Goal: Transaction & Acquisition: Purchase product/service

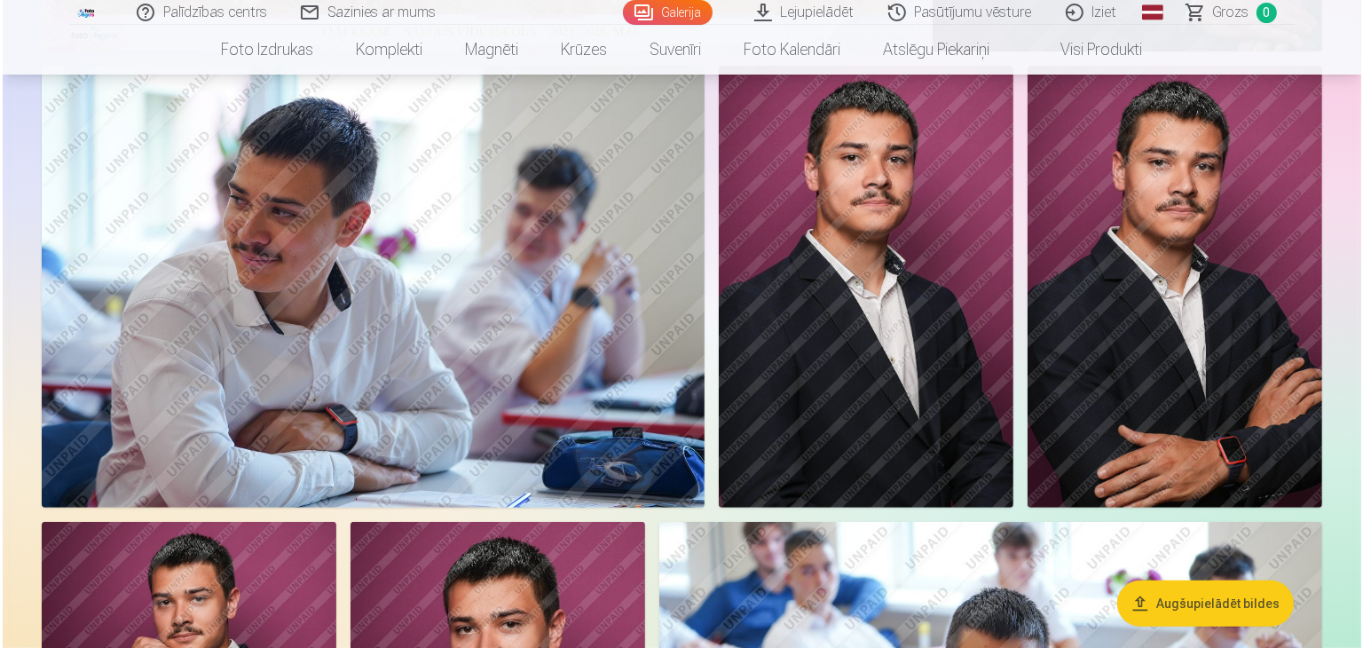
scroll to position [739, 0]
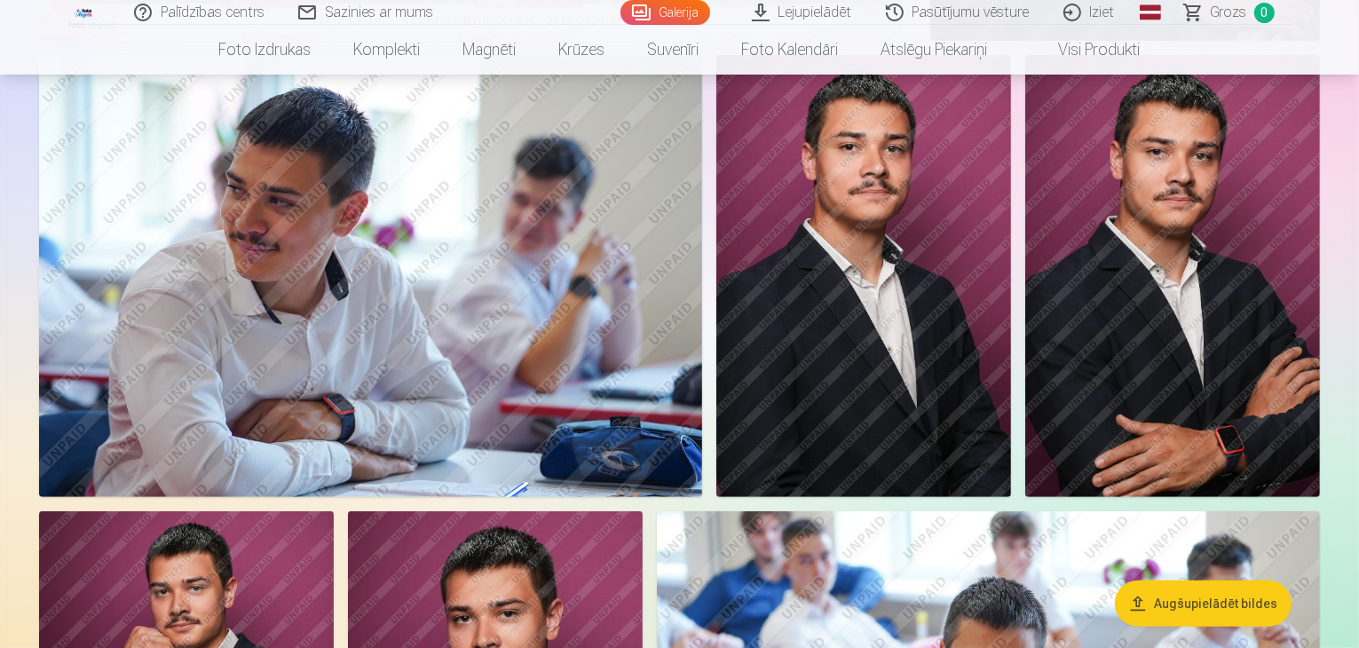
click at [1011, 182] on img at bounding box center [863, 276] width 295 height 442
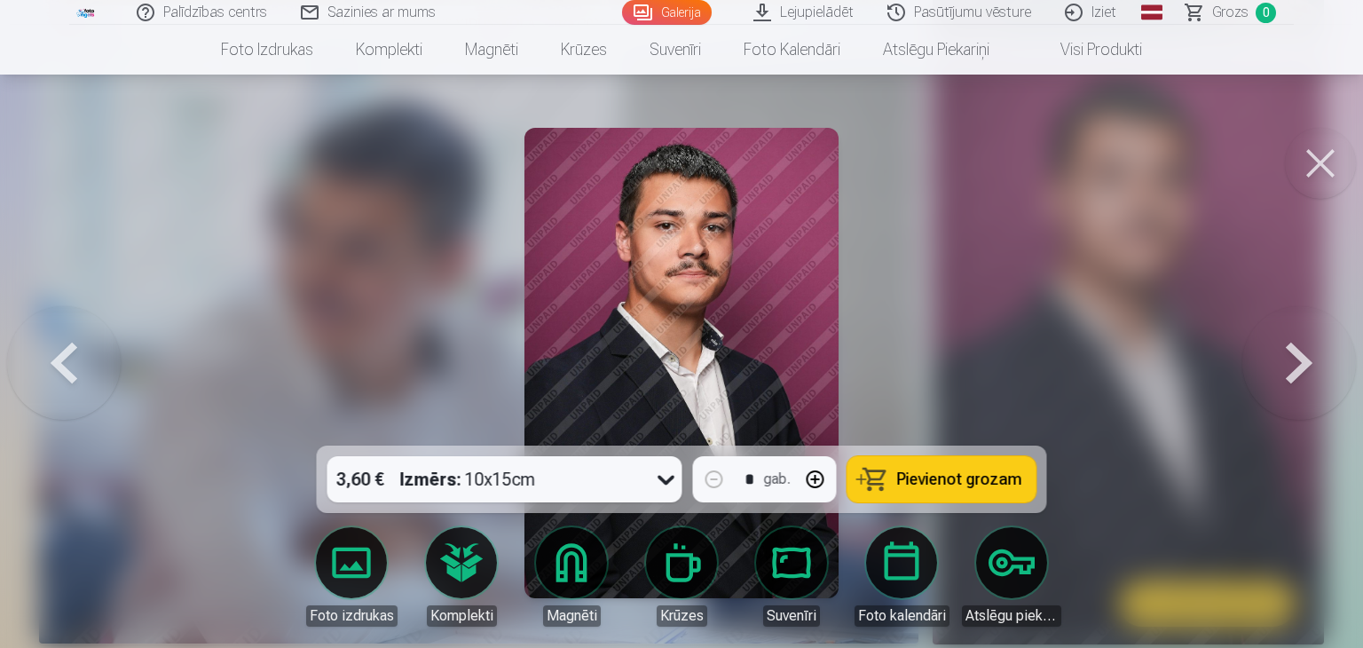
click at [806, 14] on link "Lejupielādēt" at bounding box center [804, 12] width 134 height 25
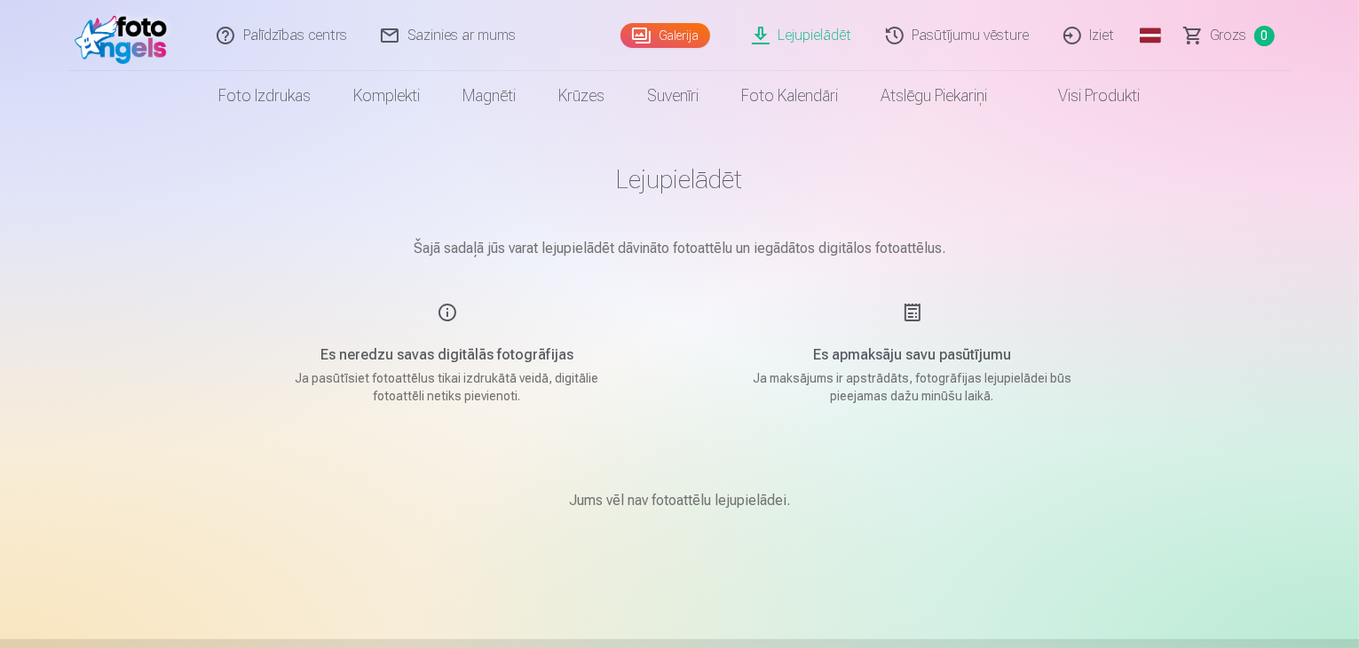
scroll to position [479, 0]
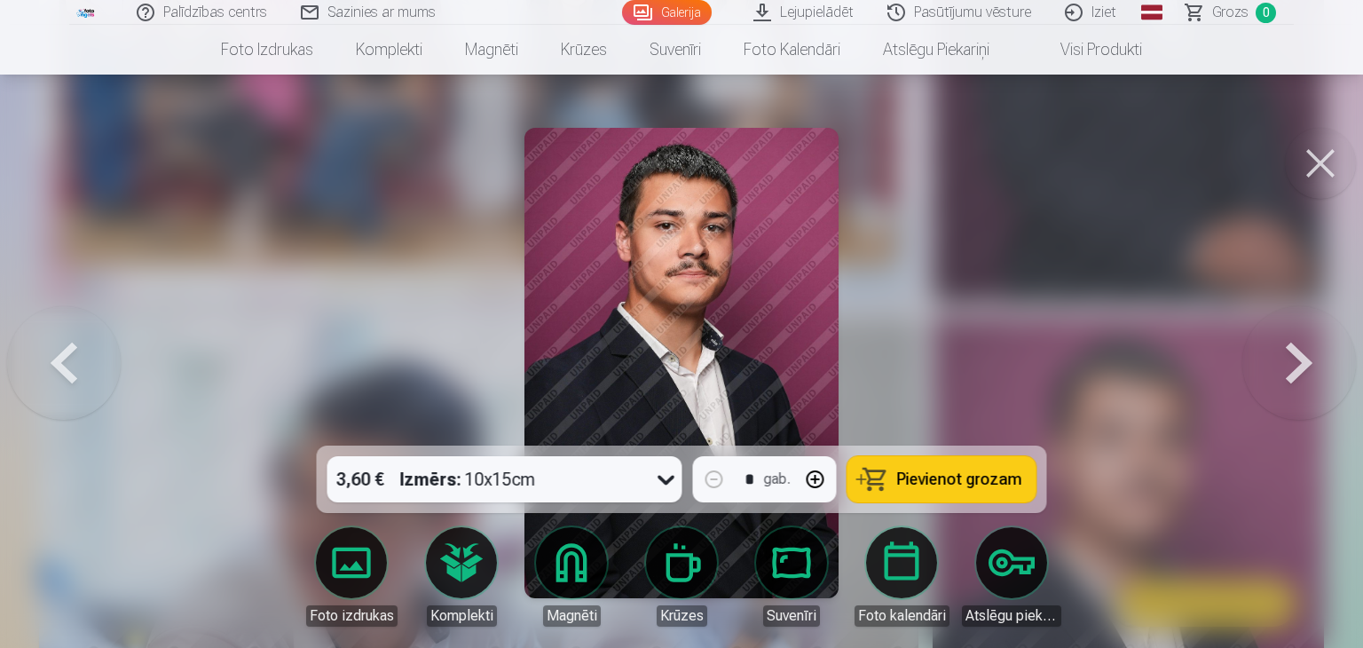
click at [729, 353] on img at bounding box center [680, 363] width 313 height 470
click at [644, 469] on div "3,60 € Izmērs : 10x15cm" at bounding box center [487, 479] width 321 height 46
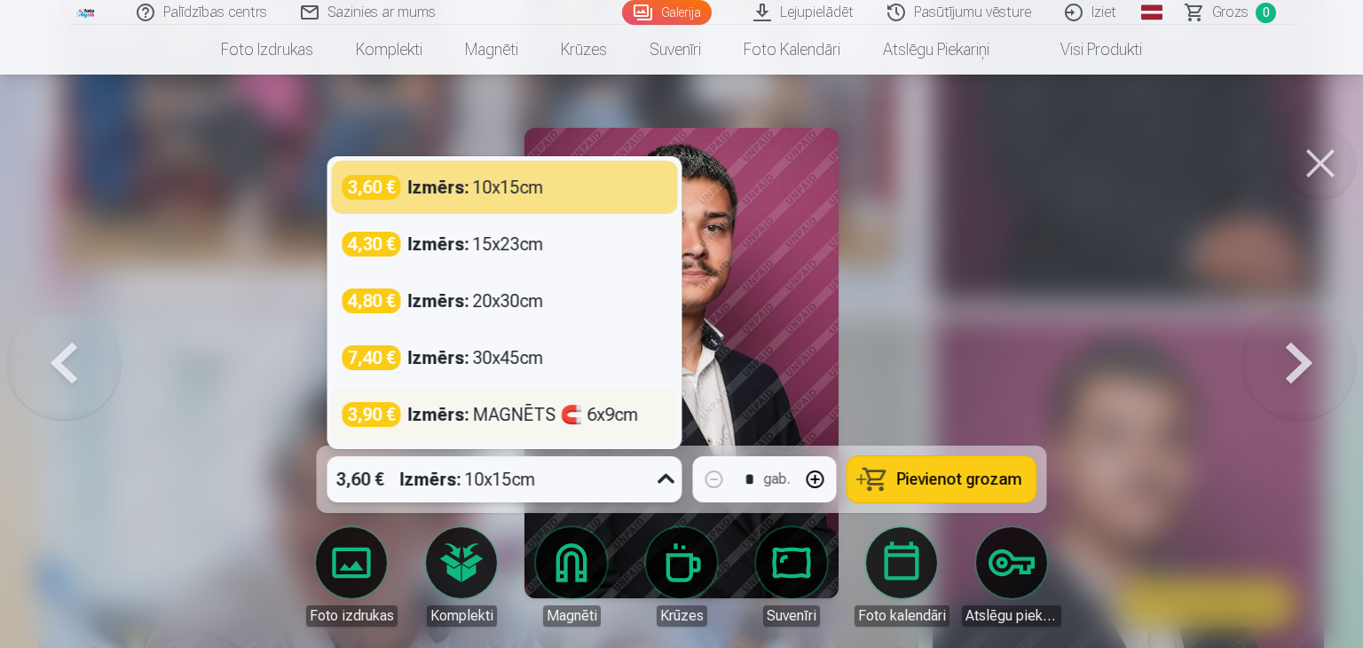
click at [600, 414] on div "Izmērs : MAGNĒTS 🧲 6x9cm" at bounding box center [523, 414] width 231 height 25
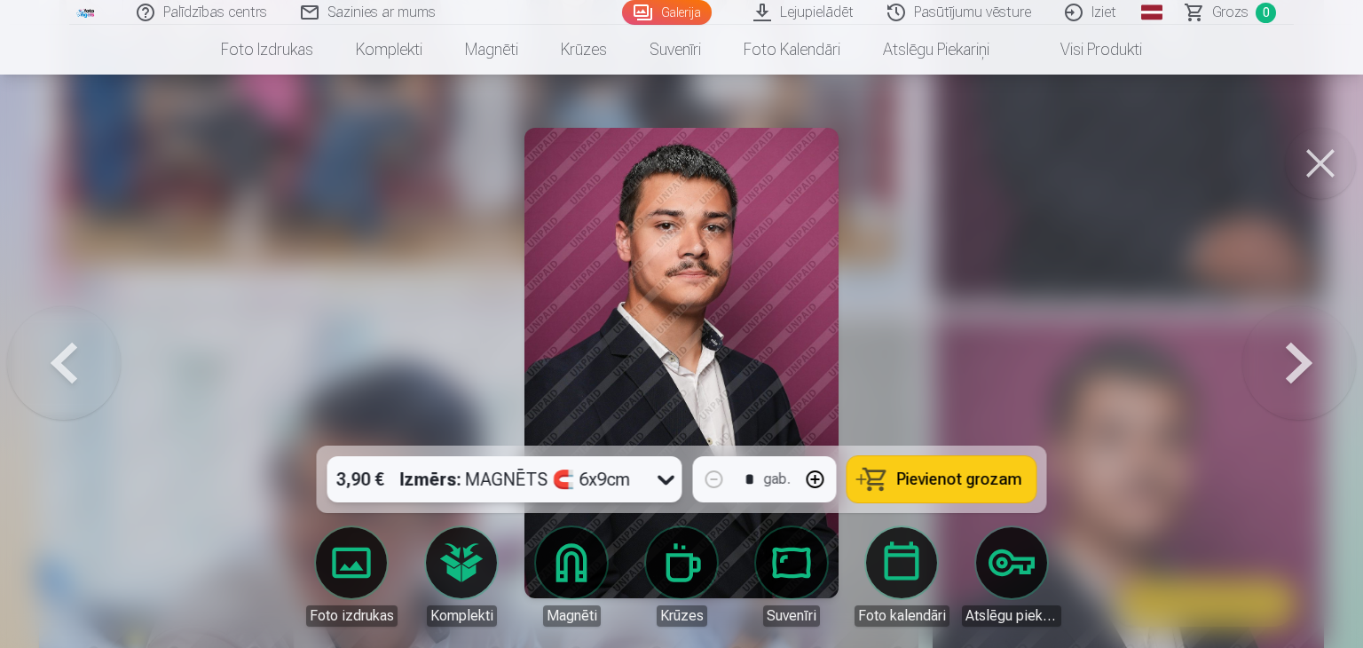
click at [887, 471] on button "Pievienot grozam" at bounding box center [942, 479] width 189 height 46
click at [1336, 175] on button at bounding box center [1320, 163] width 71 height 71
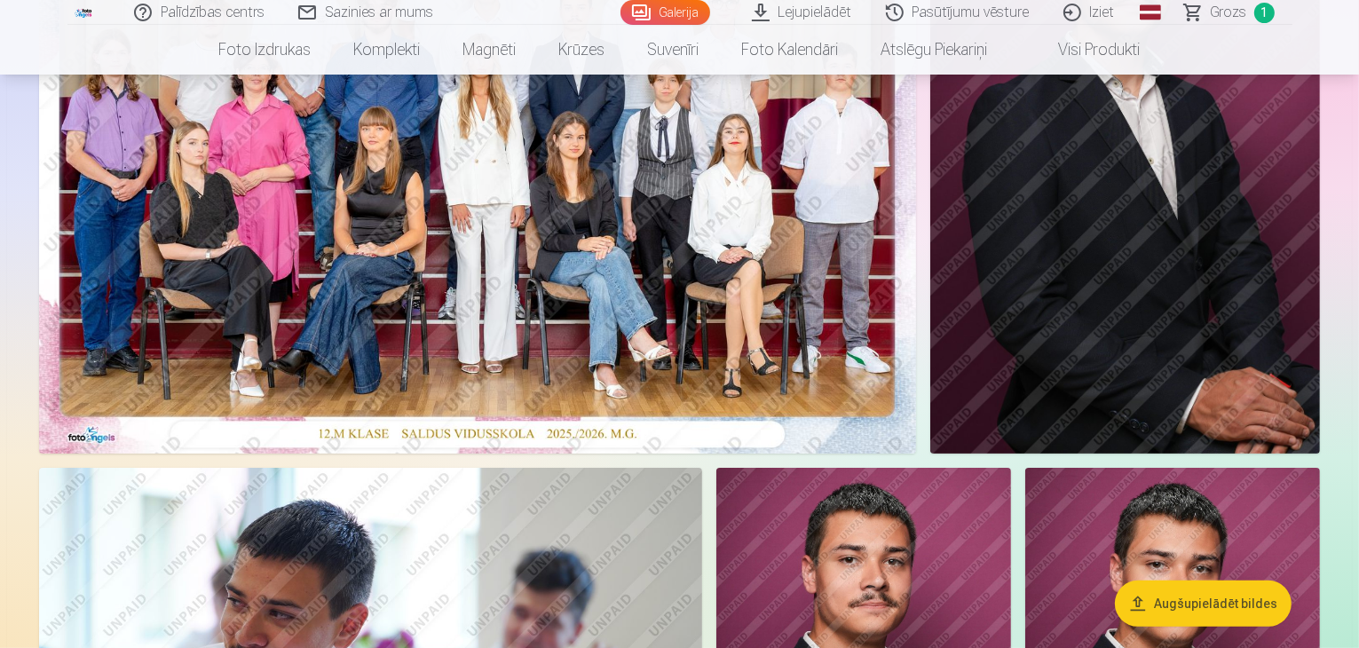
scroll to position [272, 0]
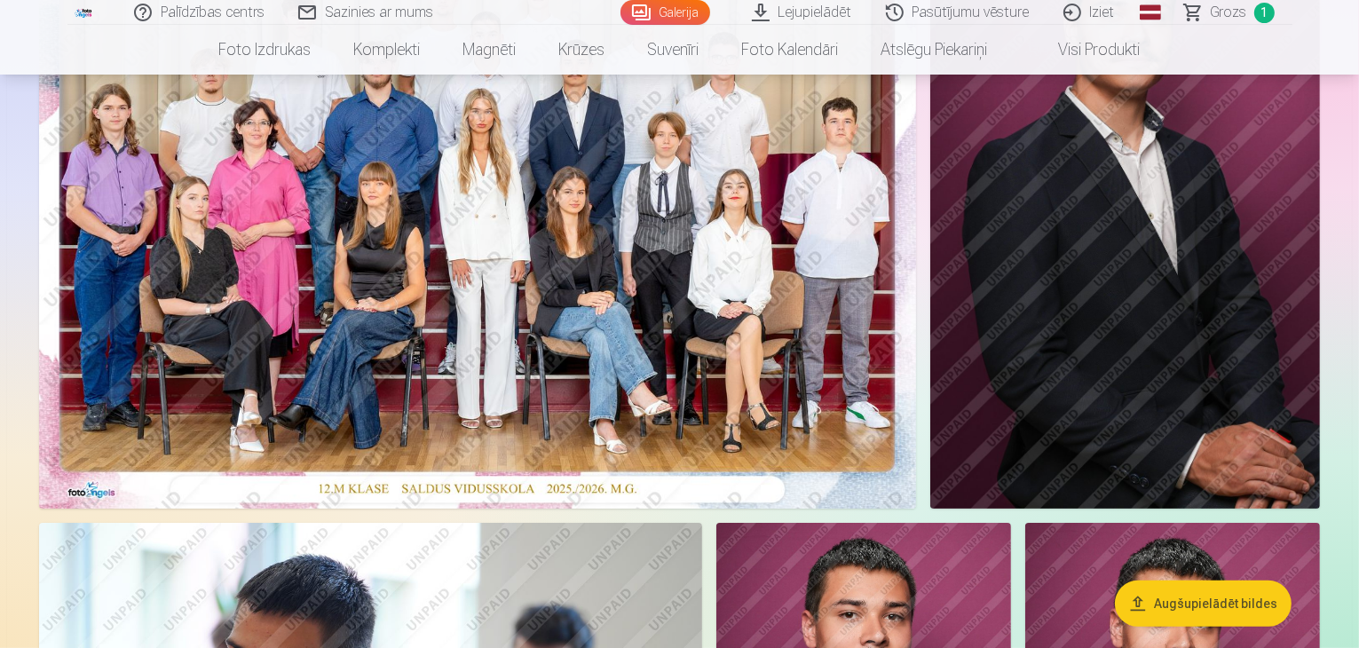
click at [742, 229] on img at bounding box center [477, 216] width 877 height 585
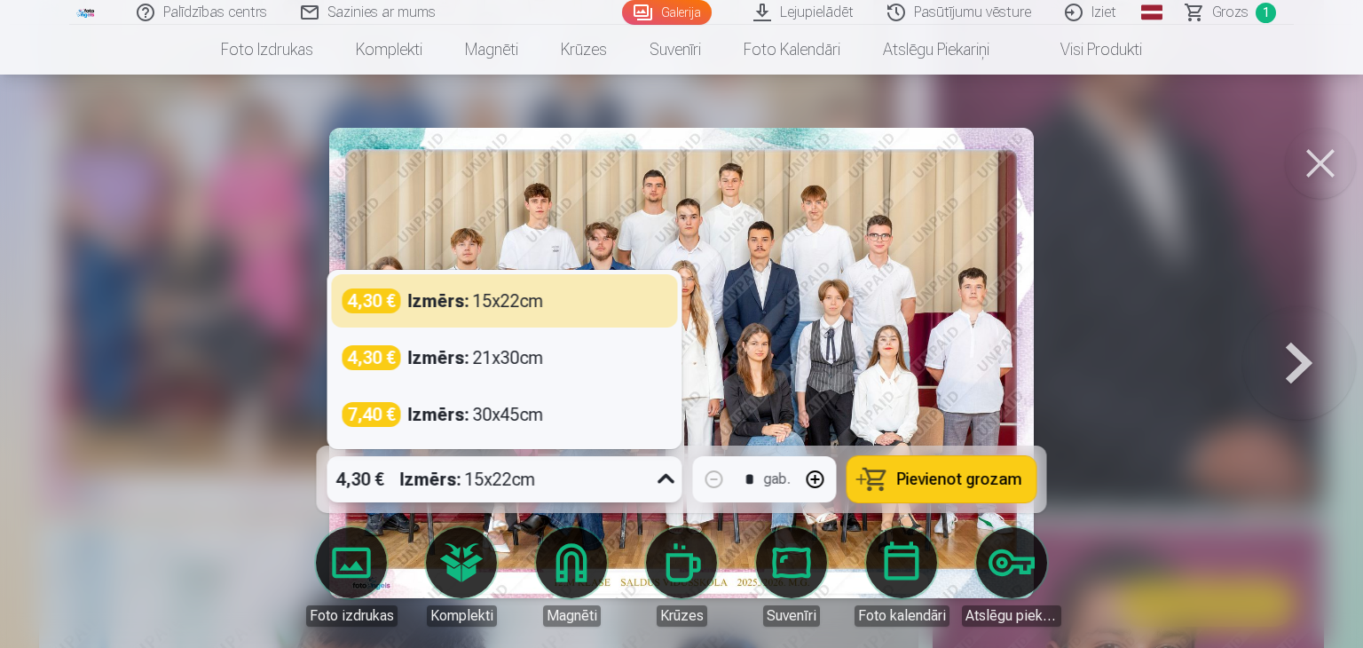
click at [644, 491] on div "4,30 € Izmērs : 15x22cm" at bounding box center [487, 479] width 321 height 46
click at [575, 489] on div "4,30 € Izmērs : 15x22cm" at bounding box center [487, 479] width 321 height 46
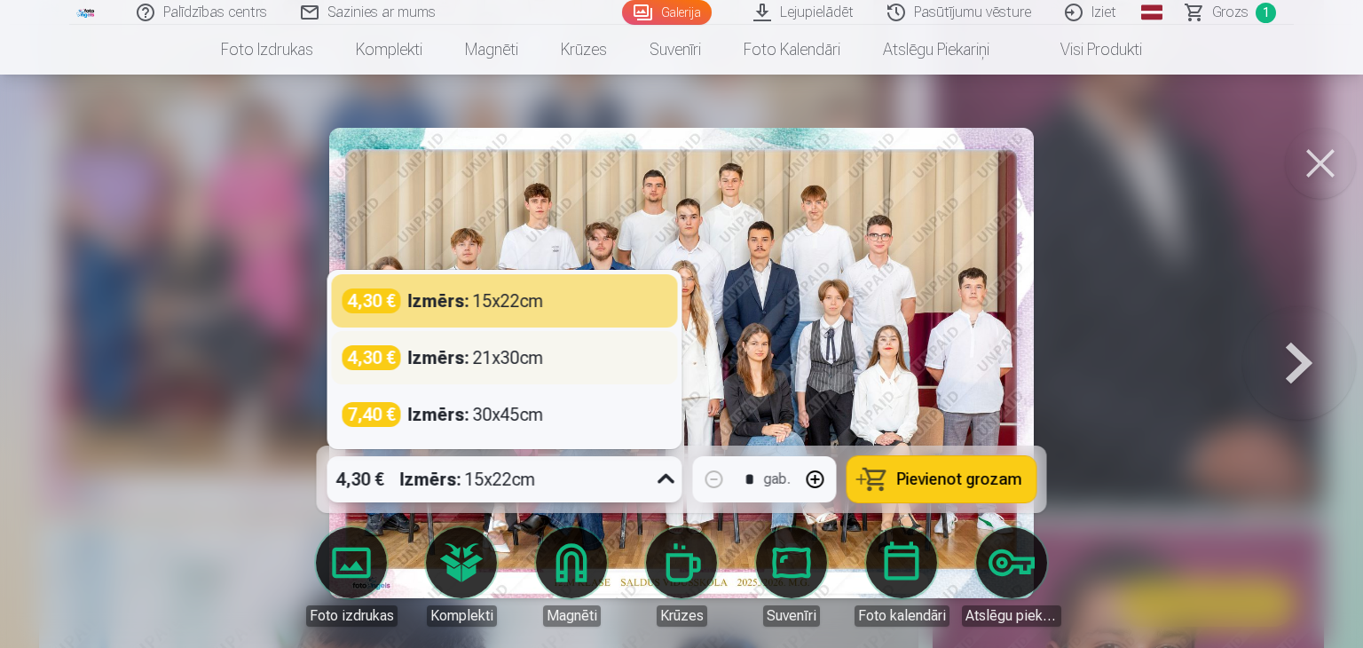
click at [532, 361] on div "Izmērs : 21x30cm" at bounding box center [476, 357] width 136 height 25
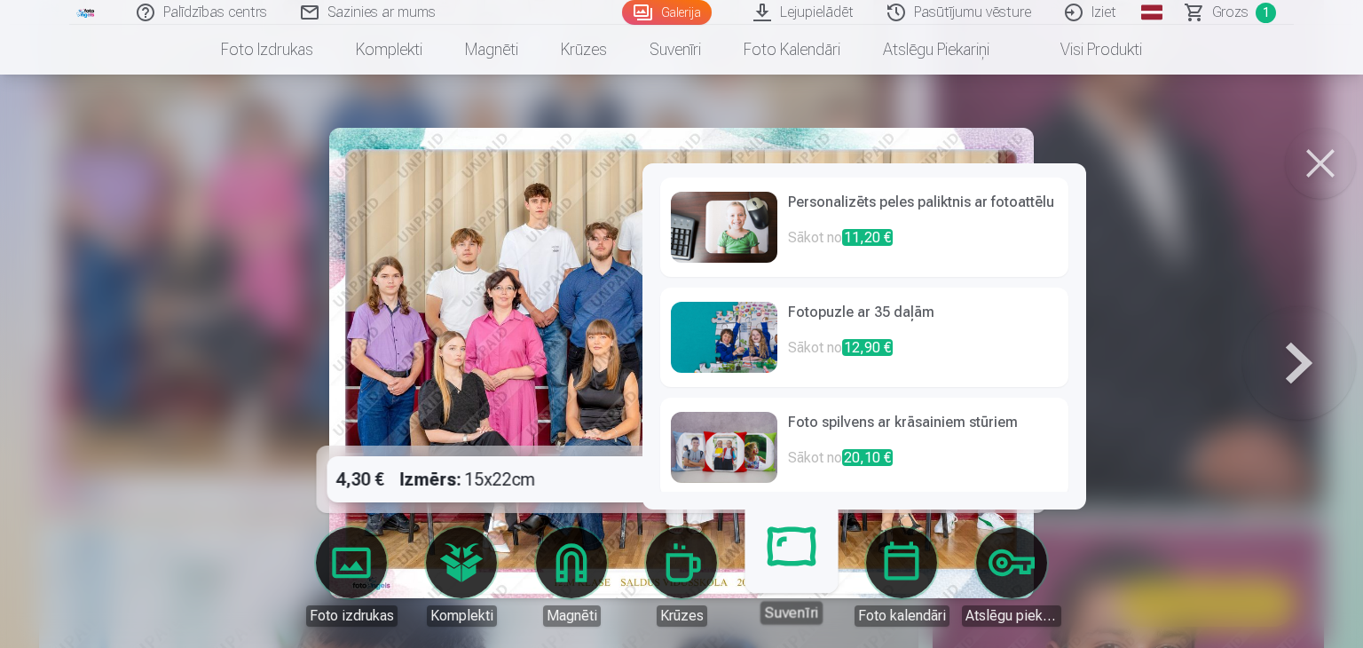
click at [545, 477] on div "4,30 € Izmērs : 15x22cm" at bounding box center [487, 479] width 321 height 46
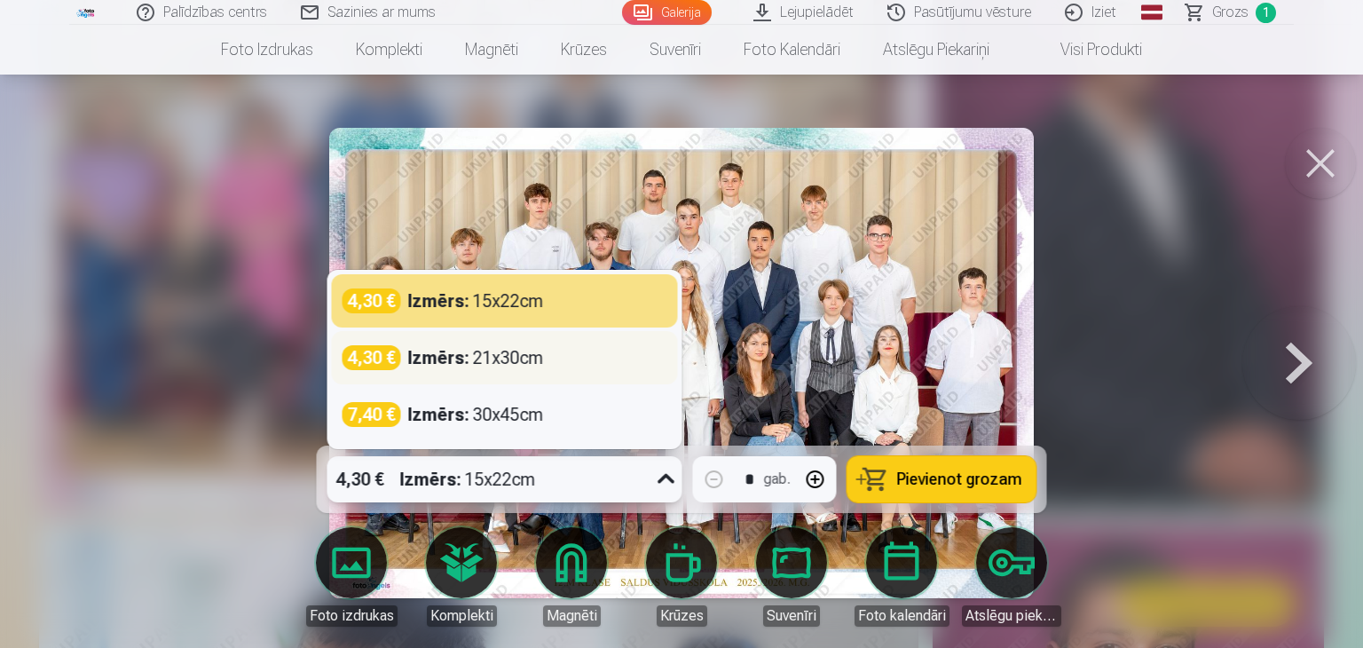
click at [397, 353] on div "4,30 €" at bounding box center [372, 357] width 59 height 25
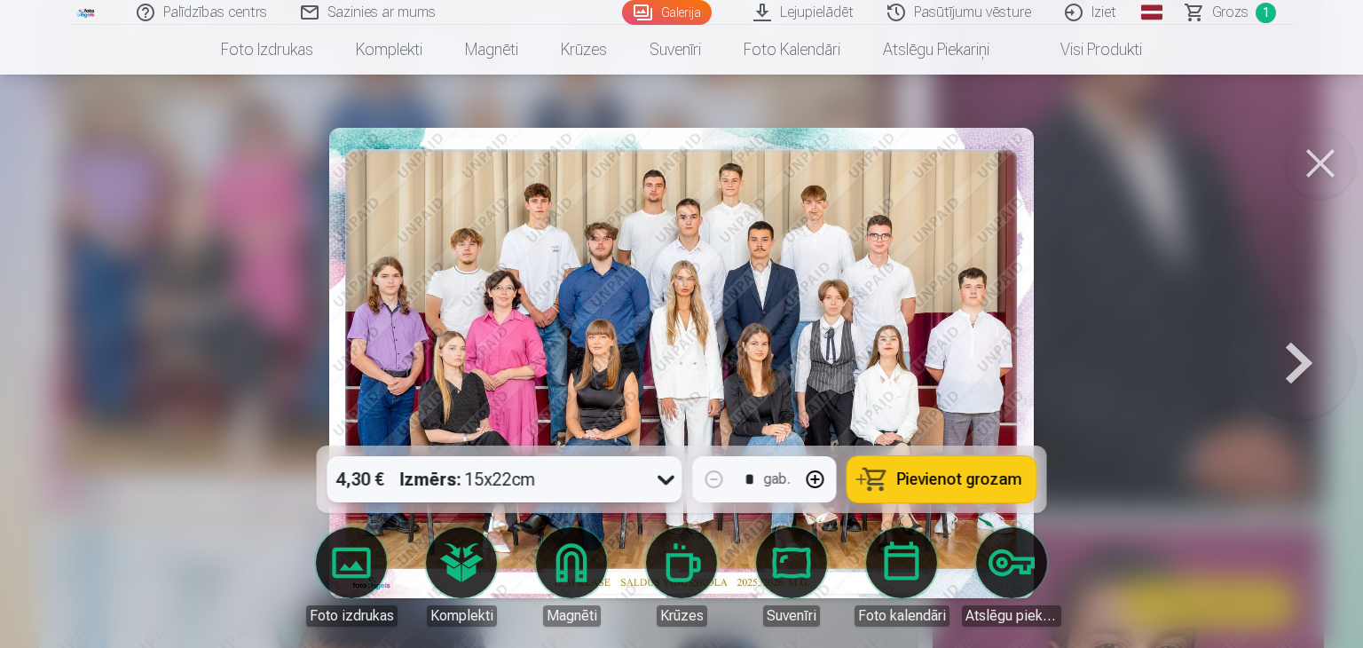
click at [508, 481] on div "Izmērs : 15x22cm" at bounding box center [468, 479] width 136 height 46
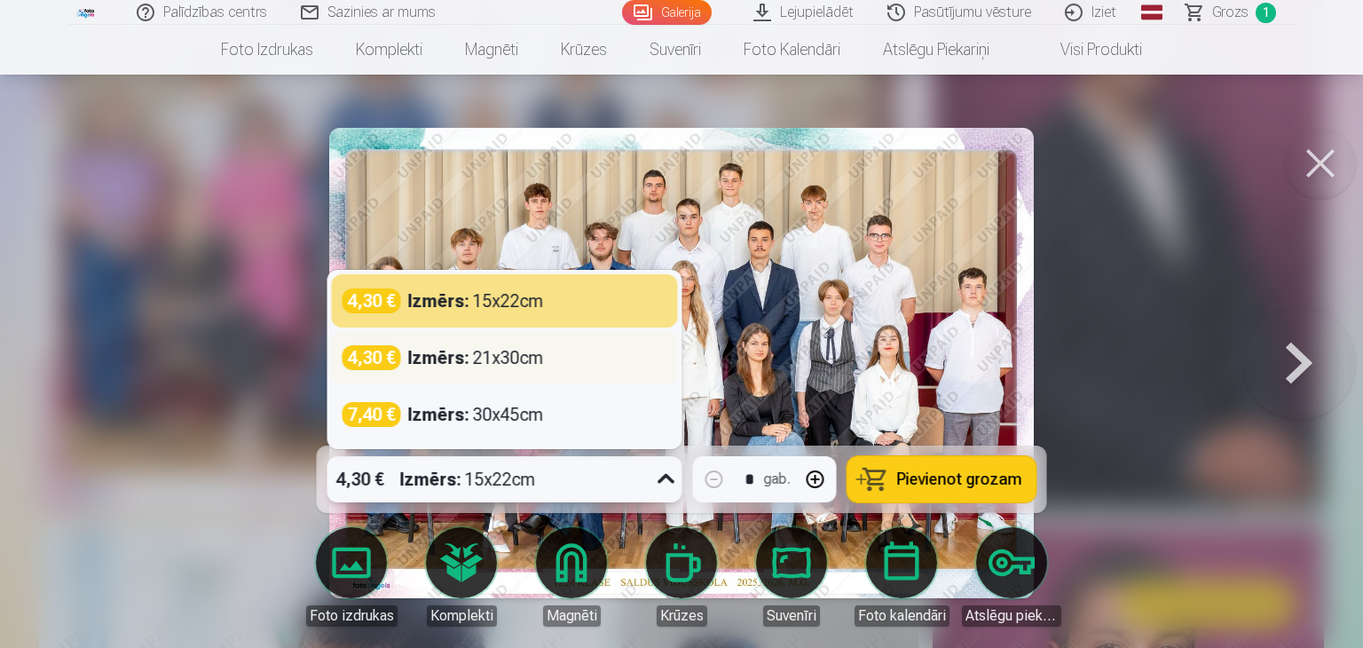
click at [600, 356] on div "4,30 € Izmērs : 21x30cm" at bounding box center [505, 357] width 325 height 25
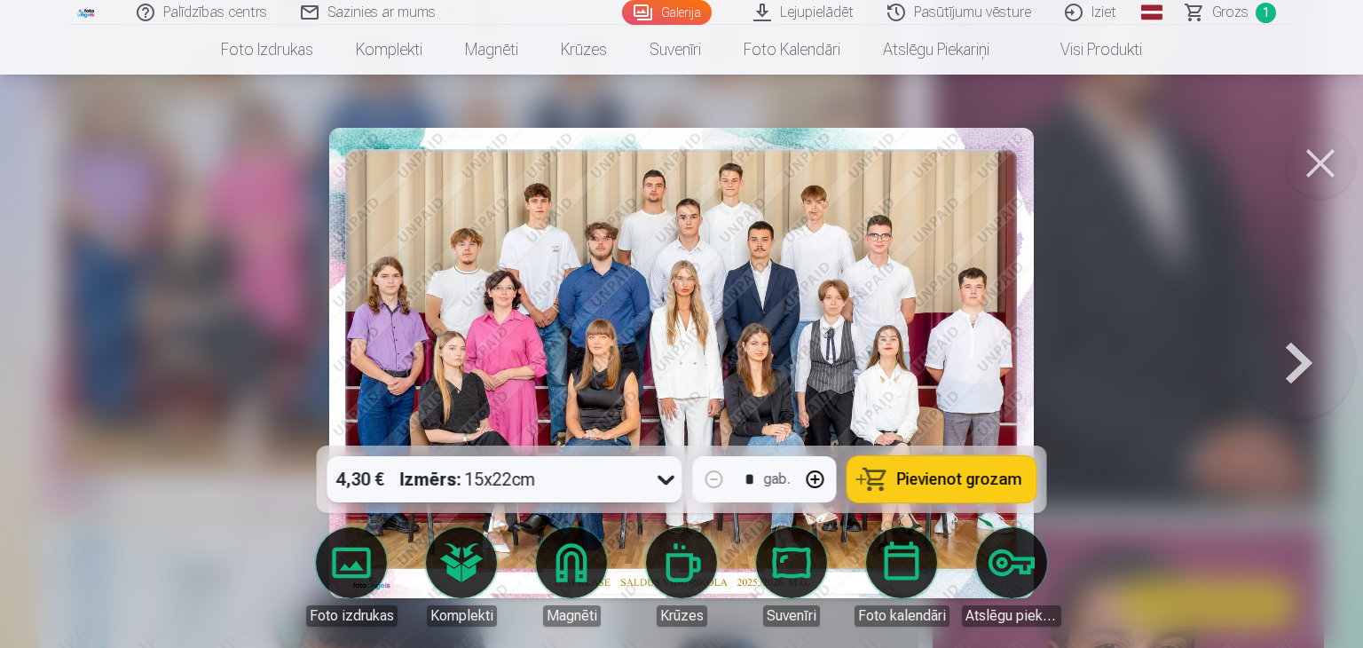
click at [651, 490] on div at bounding box center [666, 479] width 33 height 46
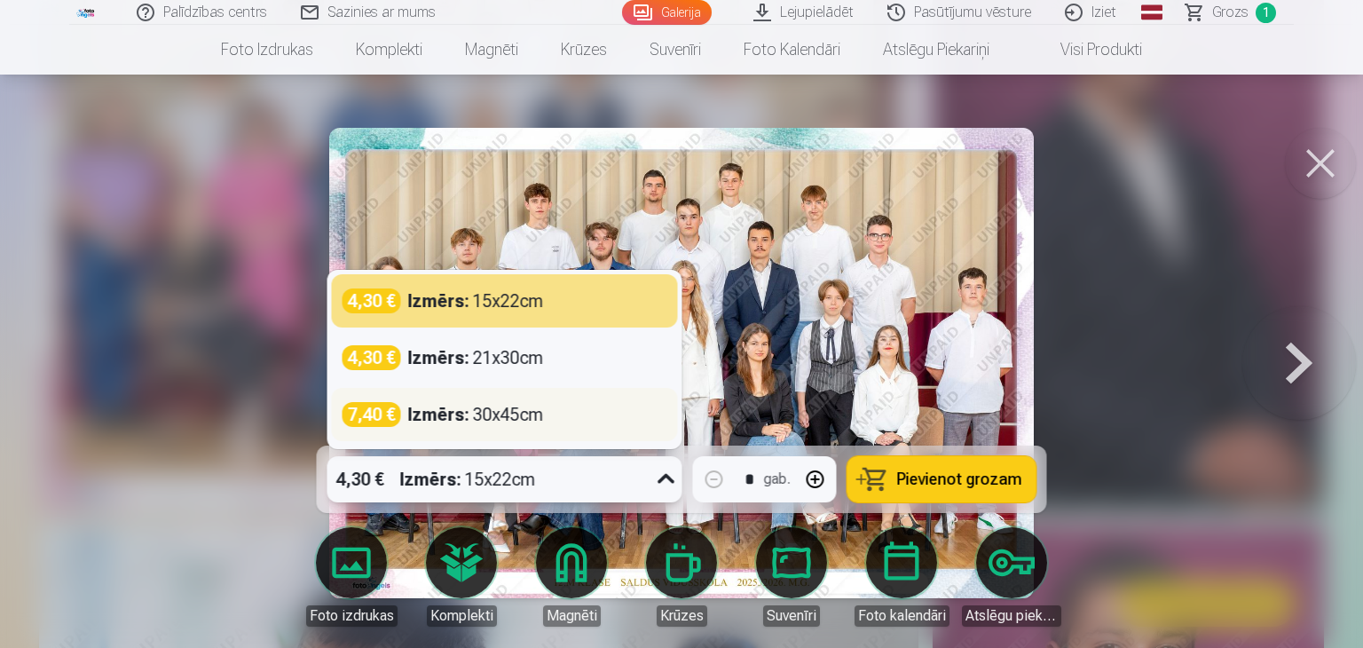
click at [555, 409] on div "7,40 € Izmērs : 30x45cm" at bounding box center [505, 414] width 325 height 25
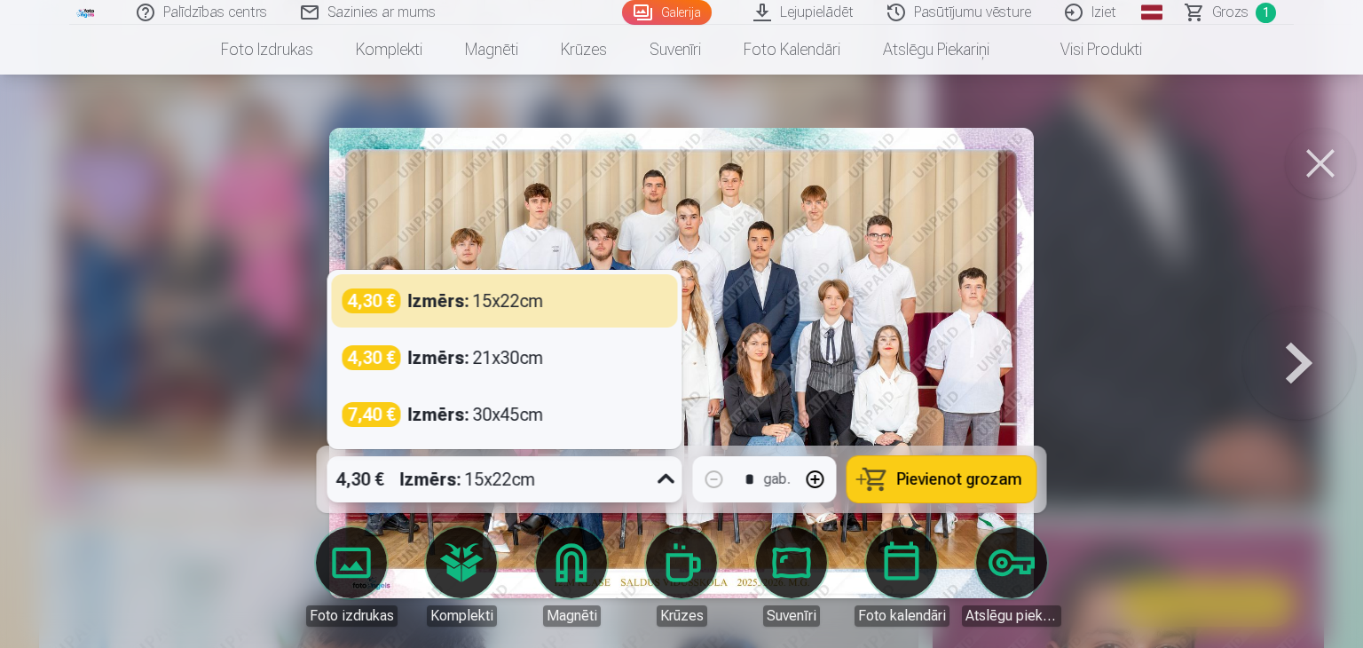
click at [618, 473] on div "4,30 € Izmērs : 15x22cm" at bounding box center [487, 479] width 321 height 46
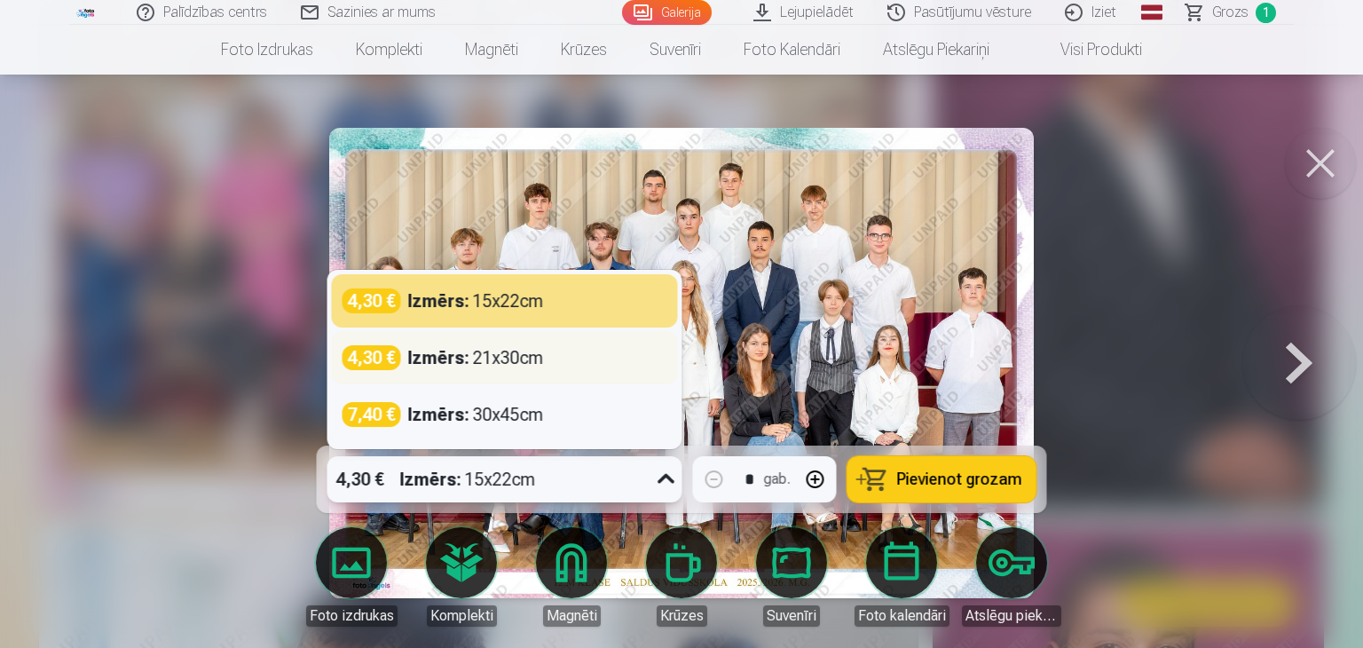
click at [373, 356] on div "4,30 €" at bounding box center [372, 357] width 59 height 25
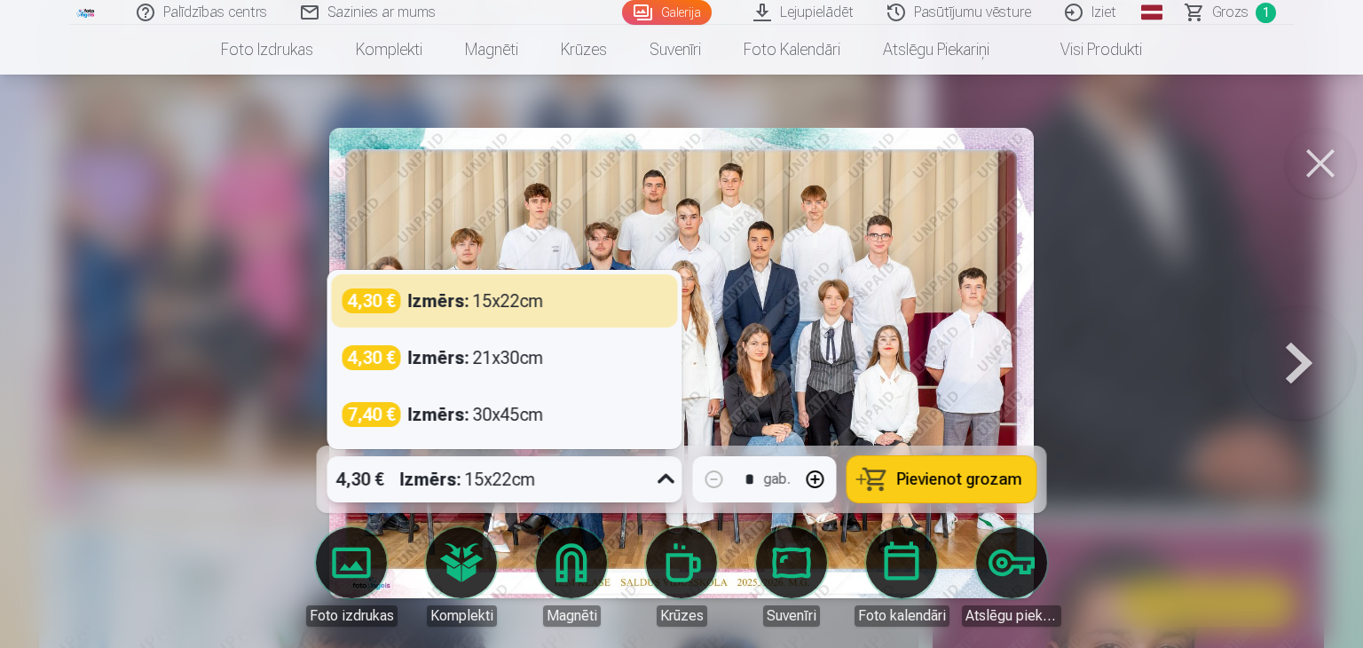
click at [493, 487] on div "Izmērs : 15x22cm" at bounding box center [468, 479] width 136 height 46
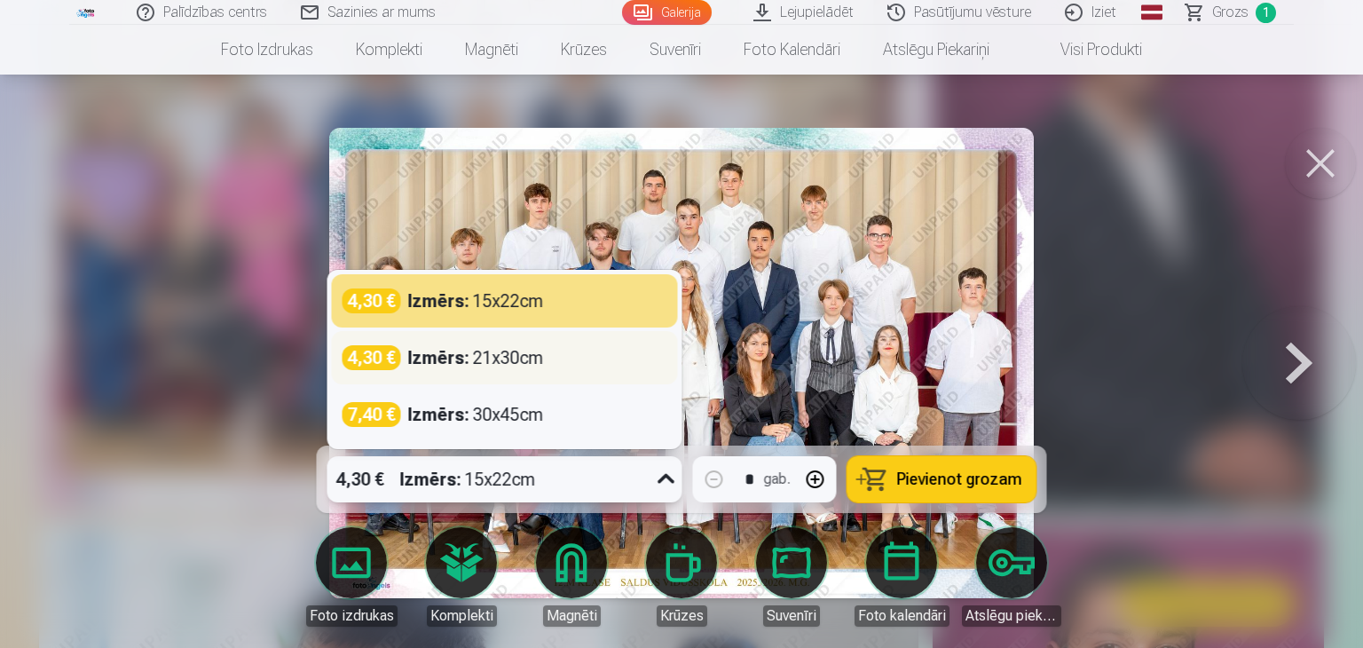
click at [390, 361] on div "4,30 €" at bounding box center [372, 357] width 59 height 25
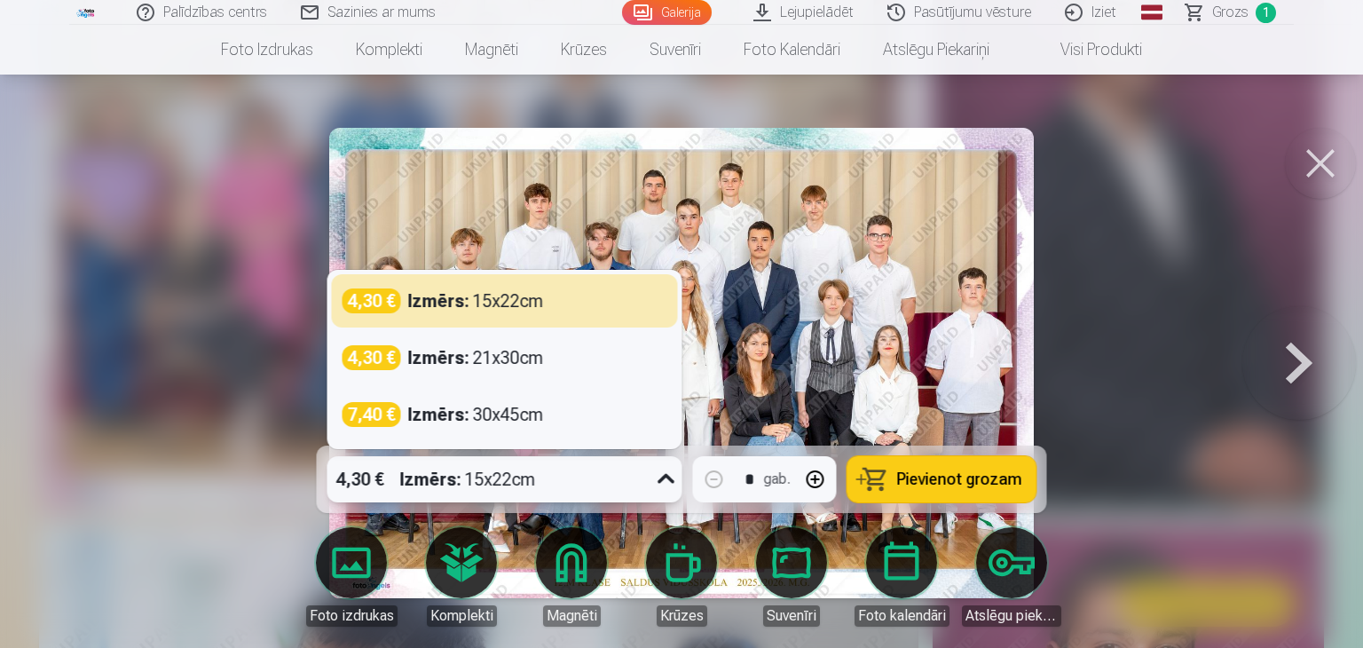
click at [390, 477] on div "4,30 €" at bounding box center [360, 479] width 66 height 46
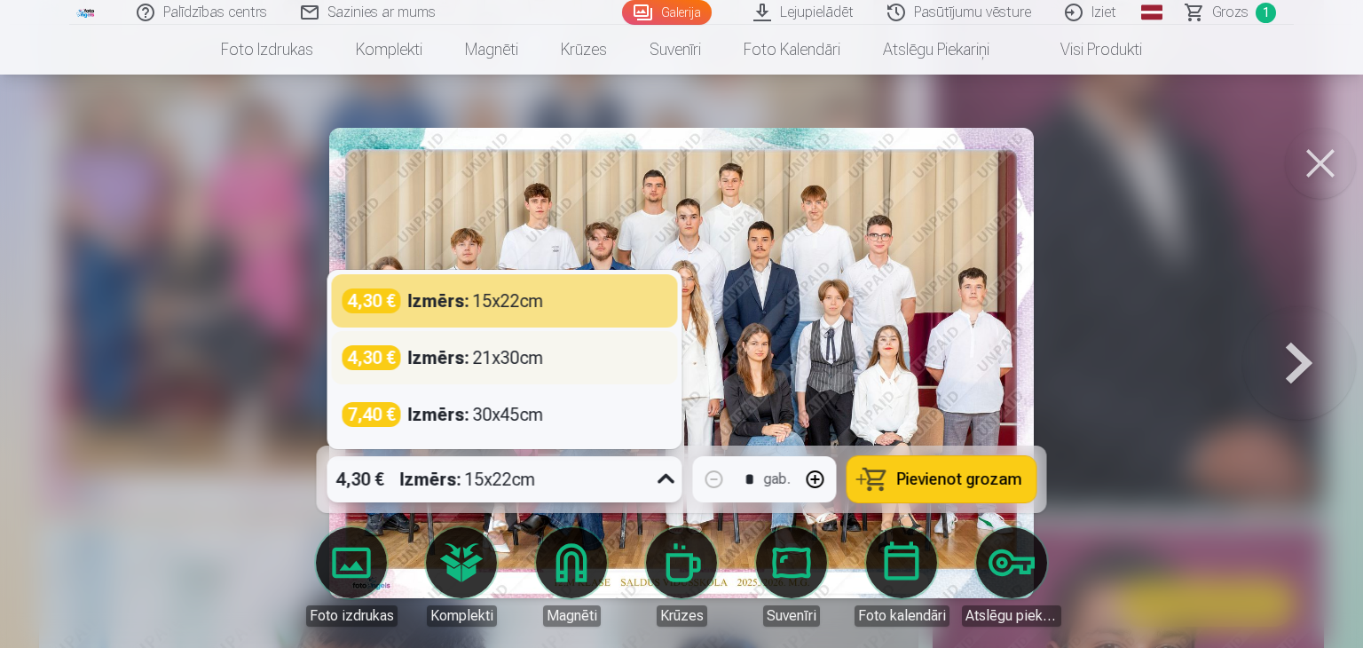
click at [468, 361] on strong "Izmērs :" at bounding box center [438, 357] width 61 height 25
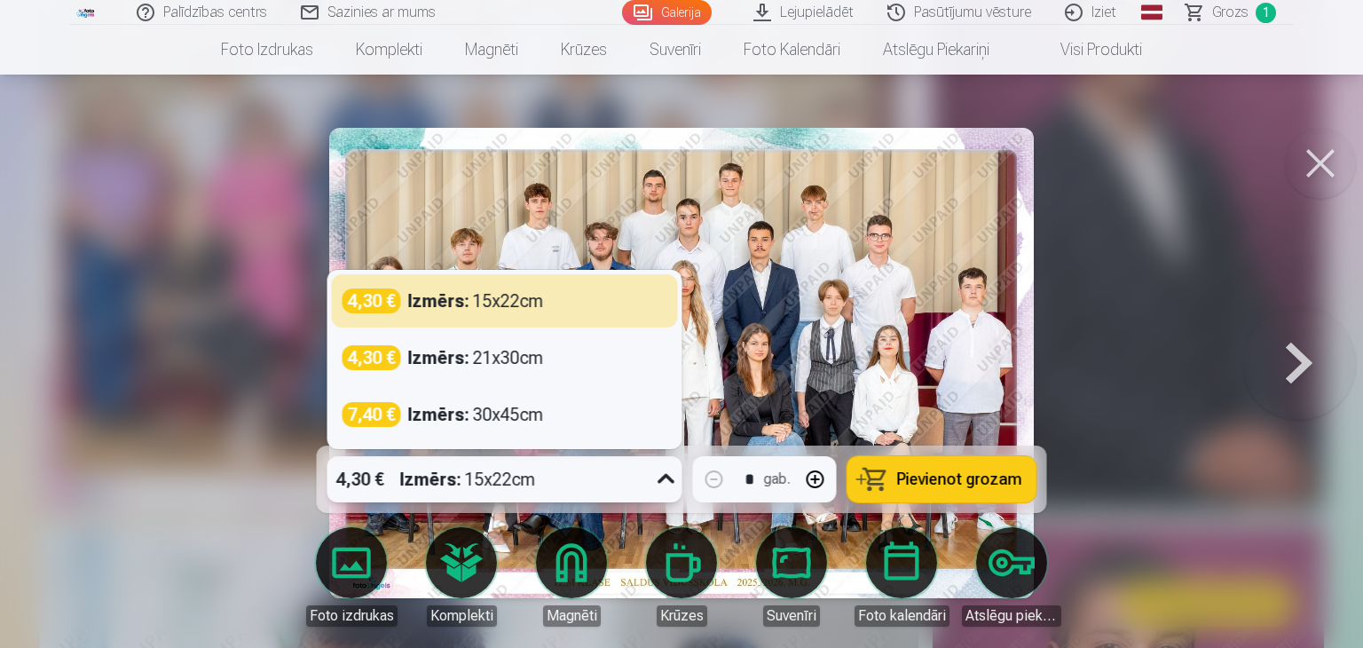
click at [578, 477] on div "4,30 € Izmērs : 15x22cm" at bounding box center [487, 479] width 321 height 46
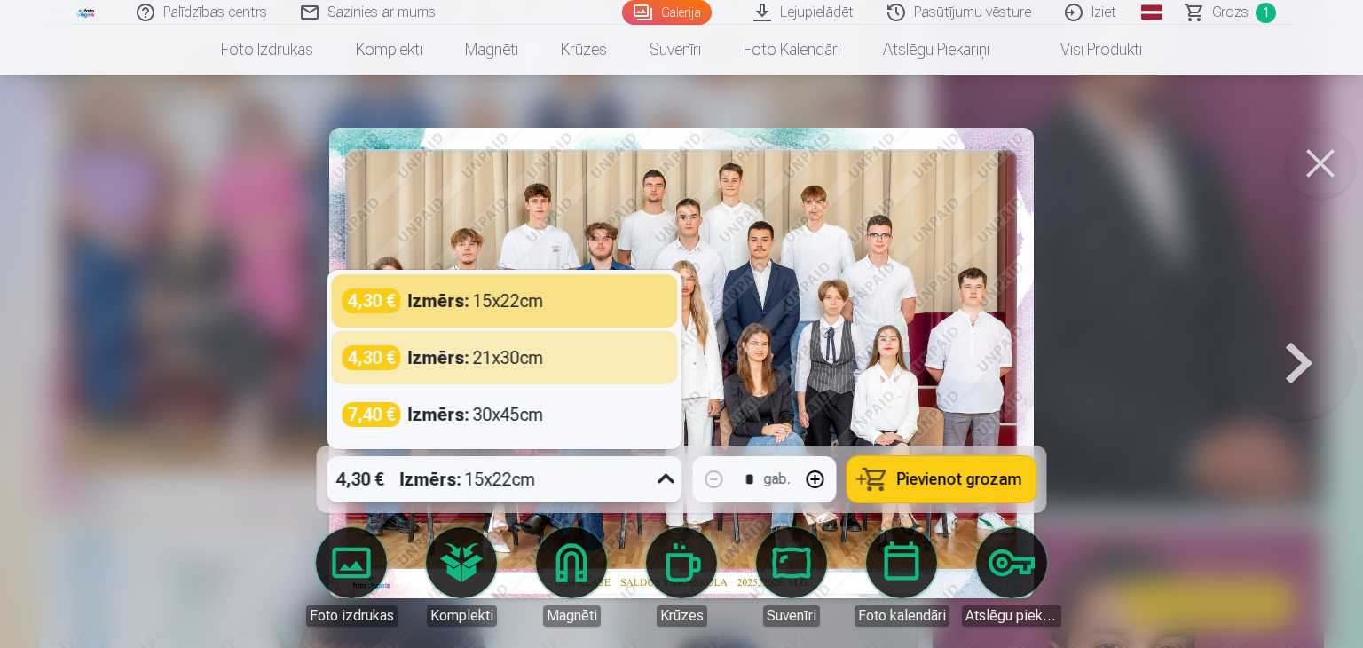
click at [522, 363] on div "Izmērs : 21x30cm" at bounding box center [476, 357] width 136 height 25
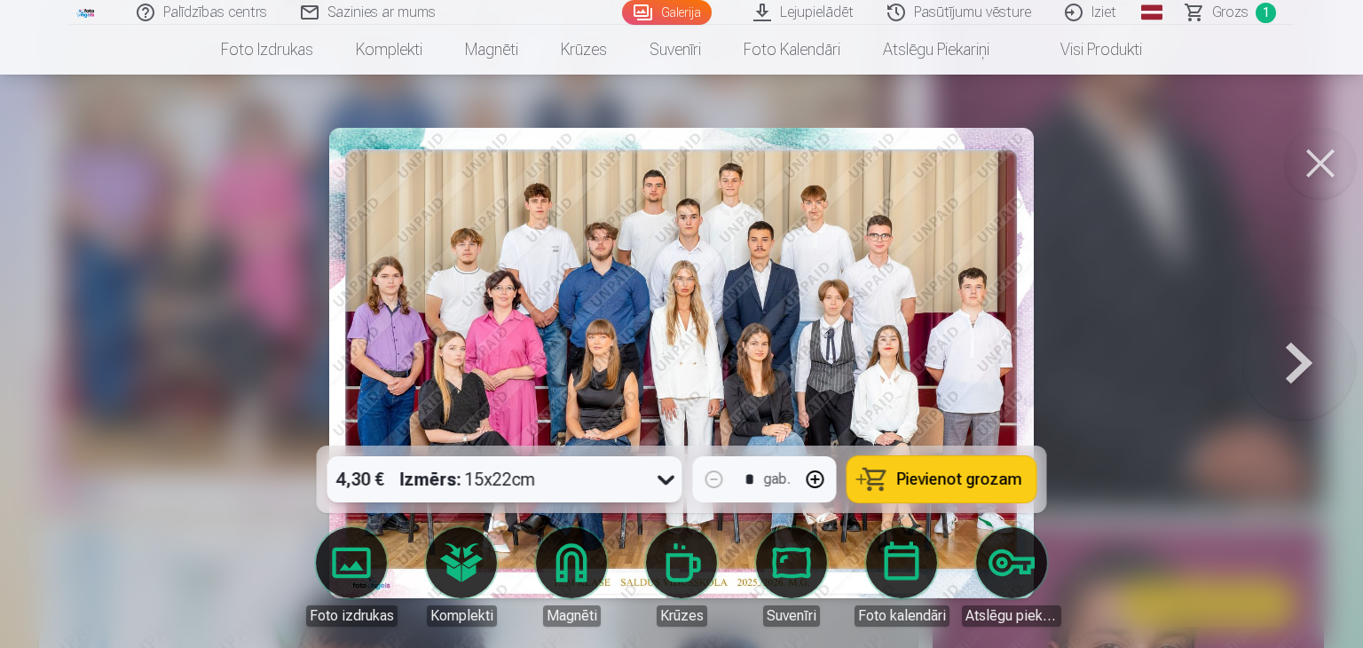
click at [573, 457] on div "4,30 € Izmērs : 15x22cm" at bounding box center [487, 479] width 321 height 46
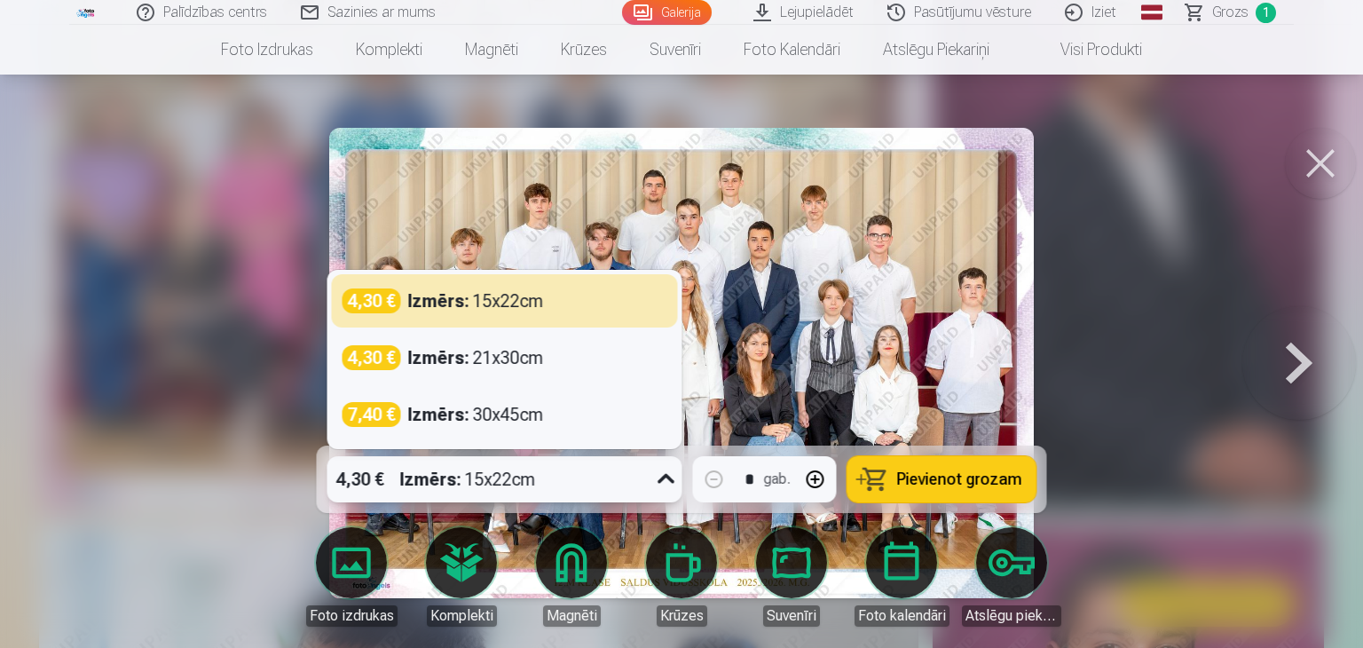
click at [647, 485] on div "4,30 € Izmērs : 15x22cm" at bounding box center [504, 479] width 355 height 46
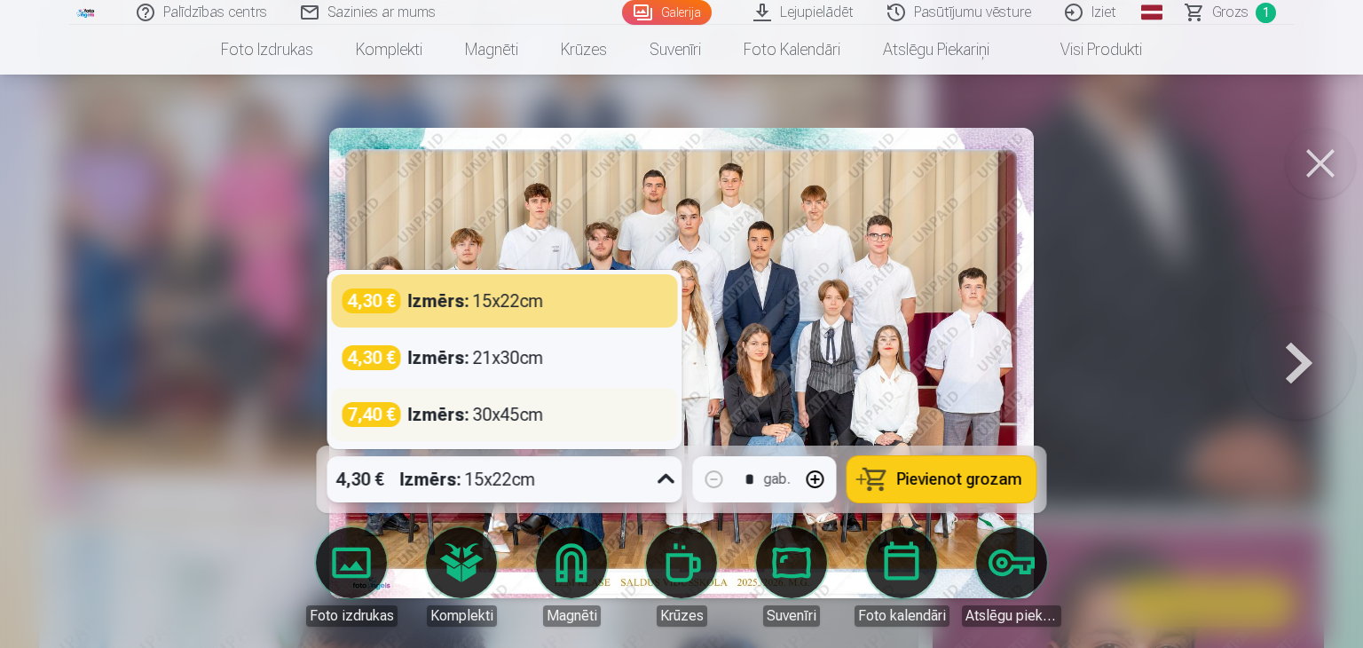
click at [542, 413] on div "Izmērs : 30x45cm" at bounding box center [476, 414] width 136 height 25
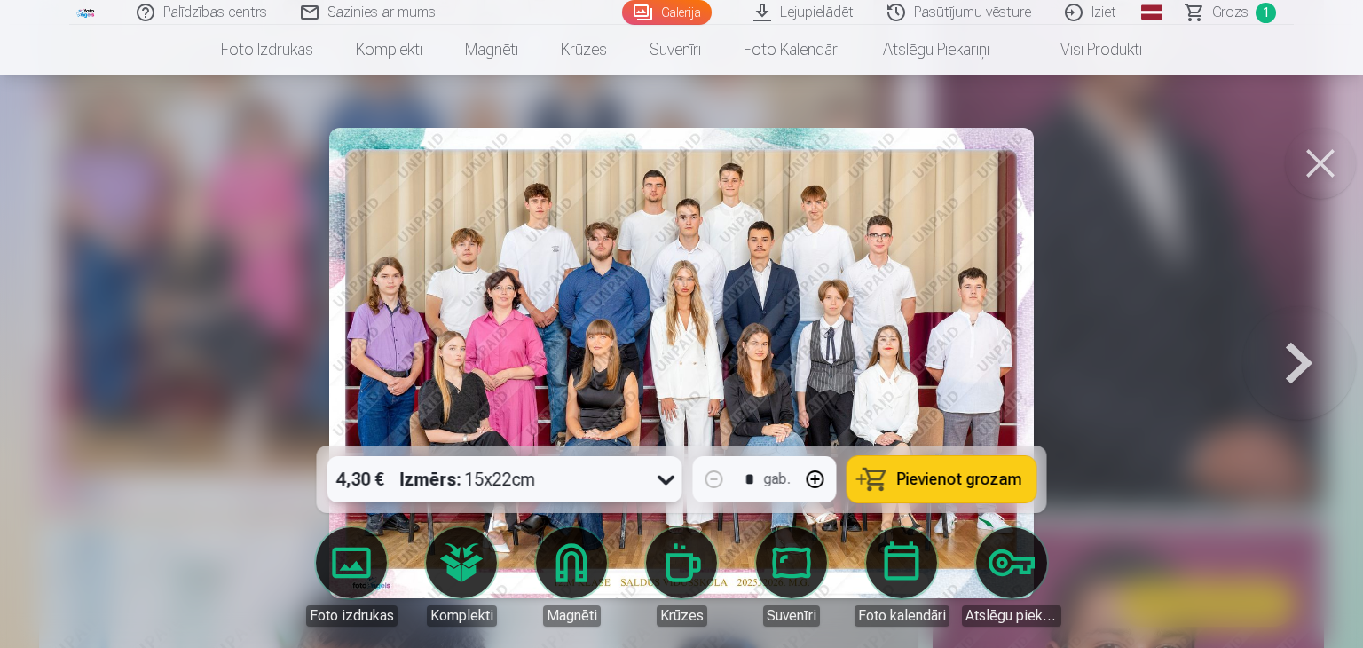
click at [654, 484] on icon at bounding box center [666, 479] width 28 height 28
click at [936, 484] on span "Pievienot grozam" at bounding box center [959, 479] width 125 height 16
click at [1318, 168] on button at bounding box center [1320, 163] width 71 height 71
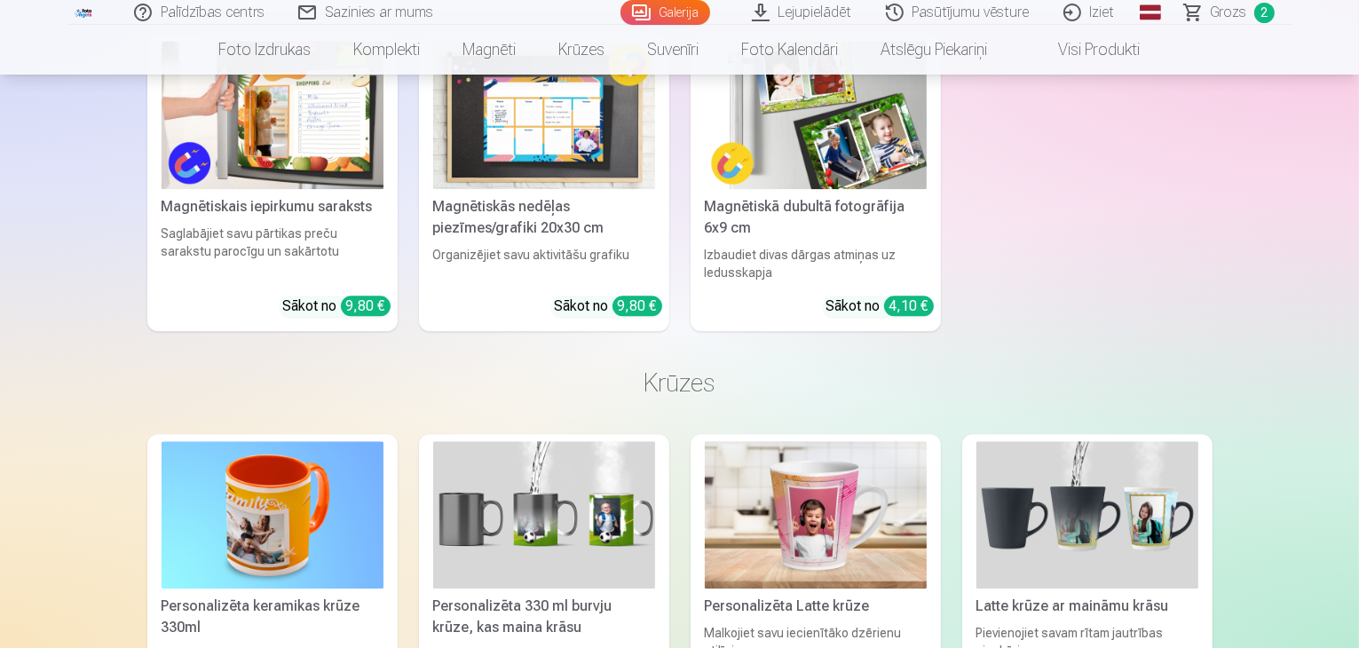
scroll to position [4547, 0]
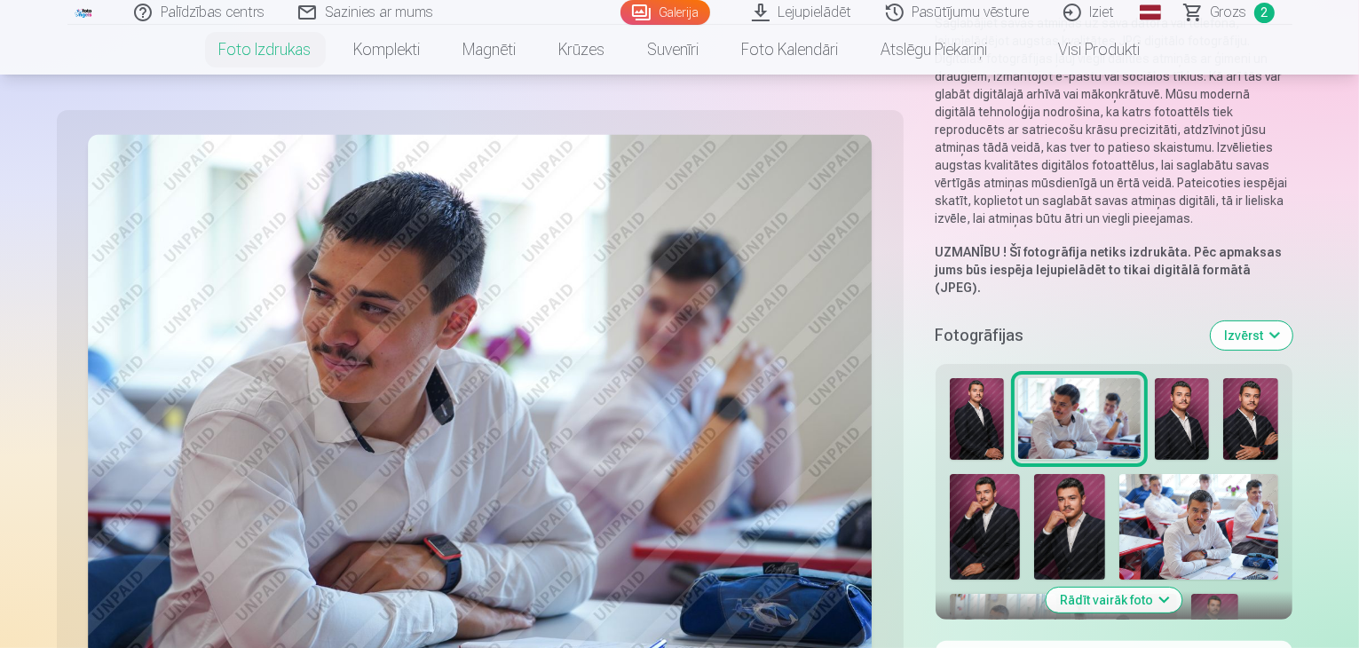
scroll to position [325, 0]
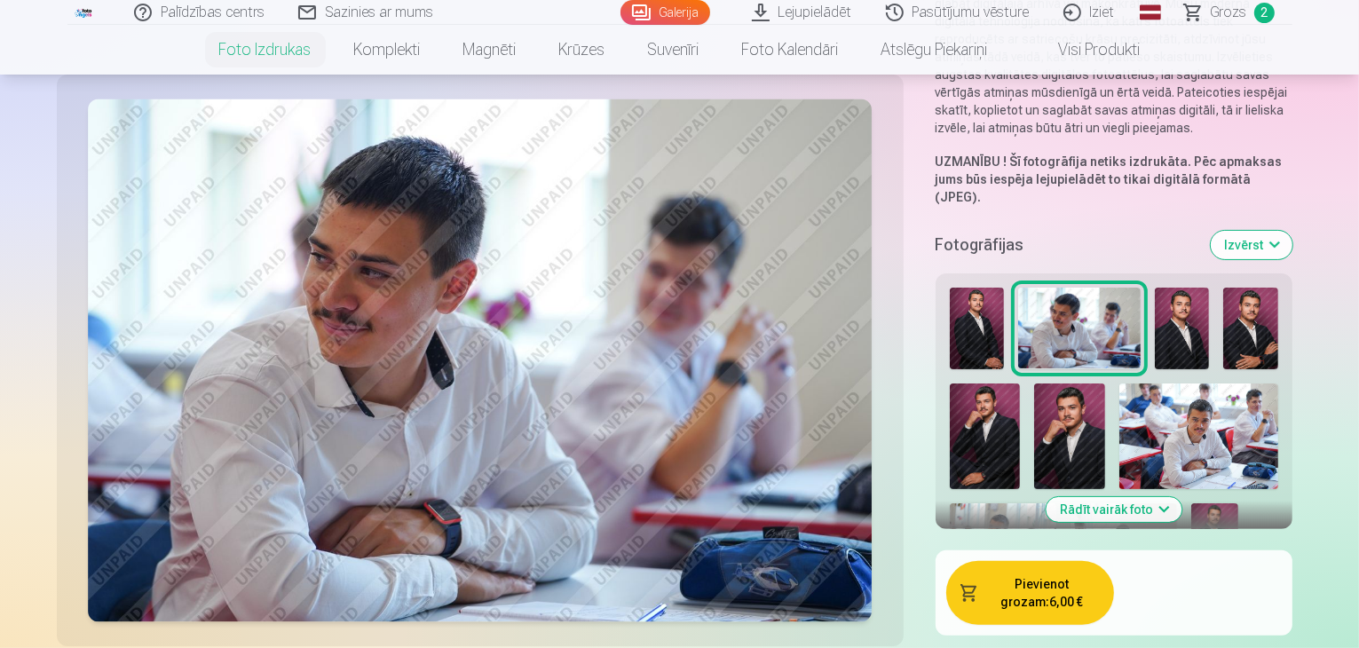
click at [950, 288] on img at bounding box center [977, 329] width 54 height 82
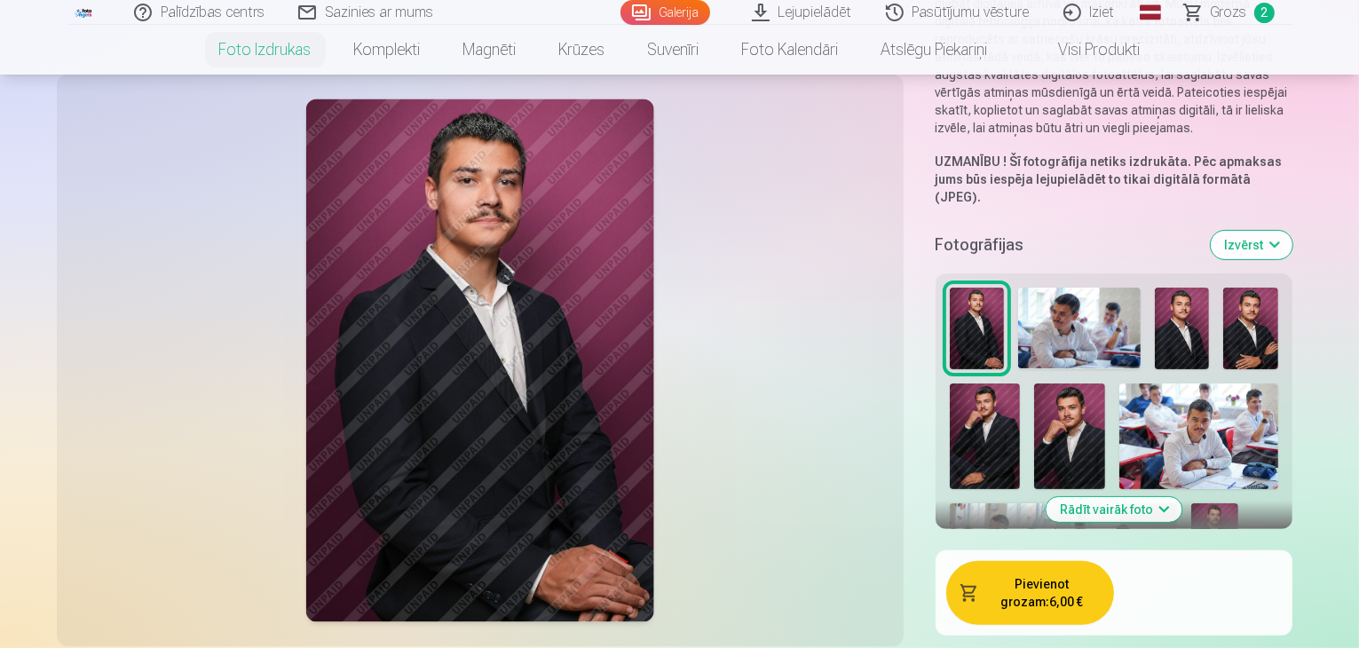
click at [1018, 288] on img at bounding box center [1079, 329] width 122 height 82
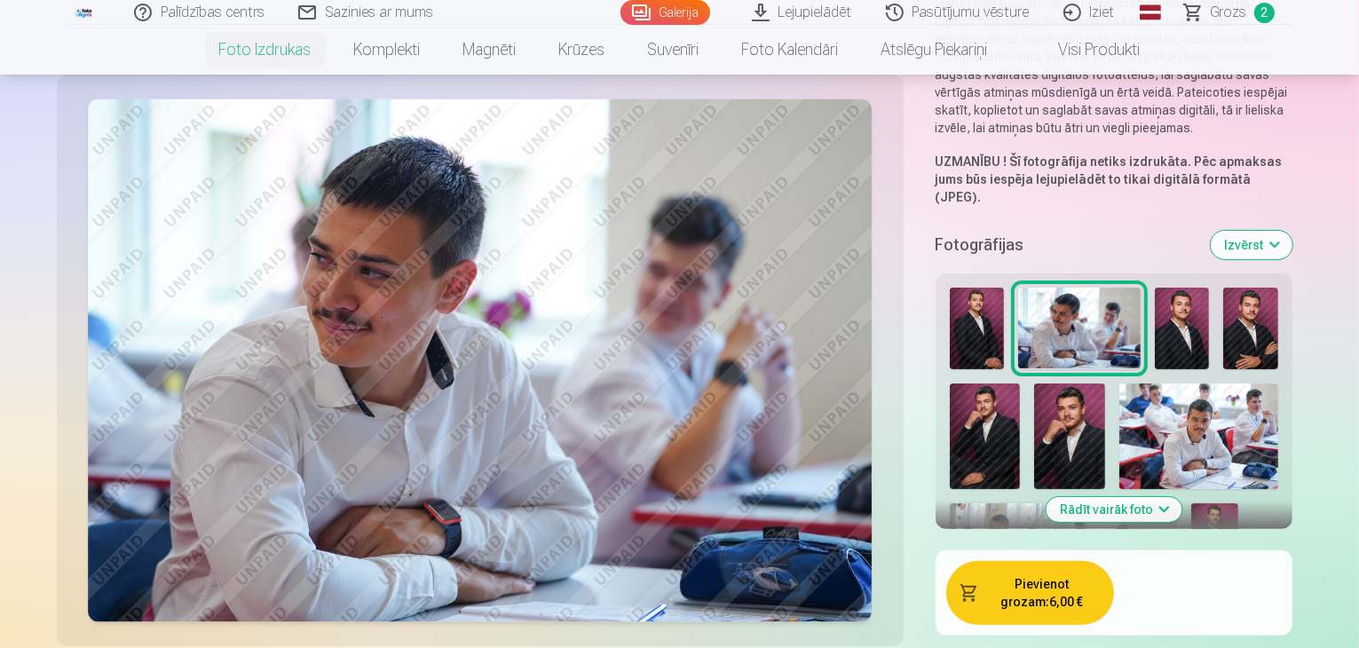
click at [1155, 288] on img at bounding box center [1182, 329] width 54 height 82
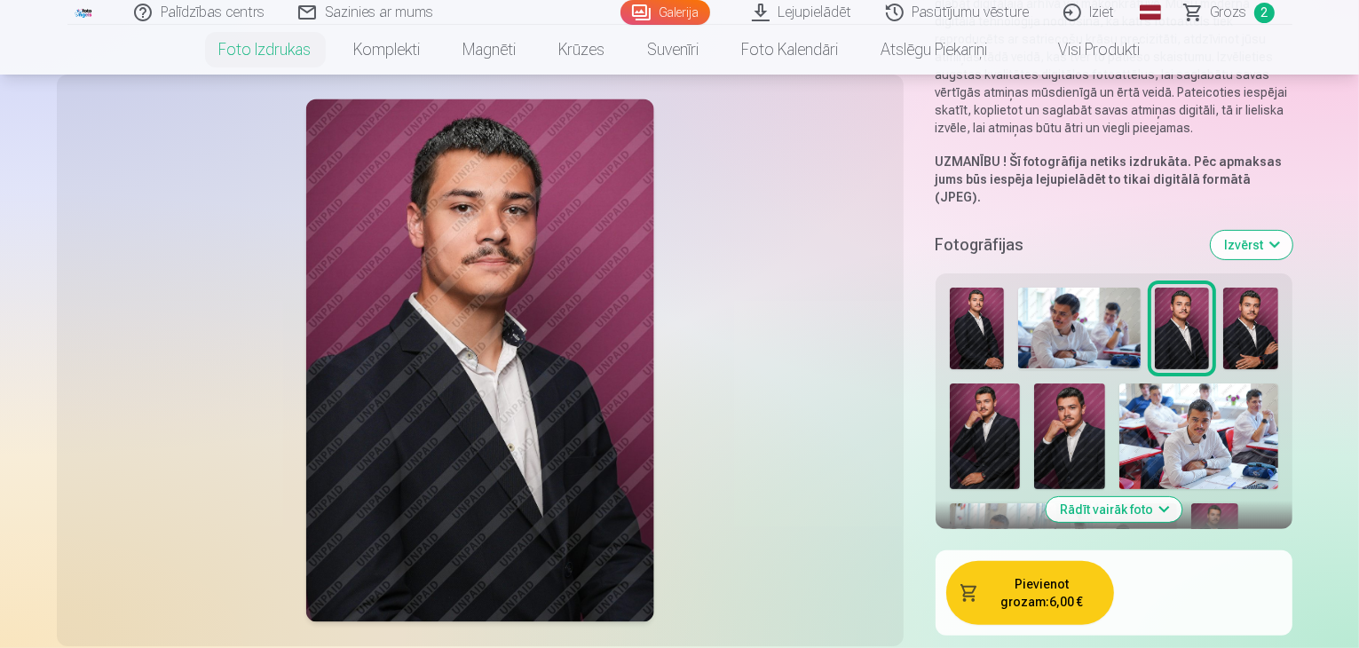
click at [1219, 12] on span "Grozs" at bounding box center [1228, 12] width 36 height 21
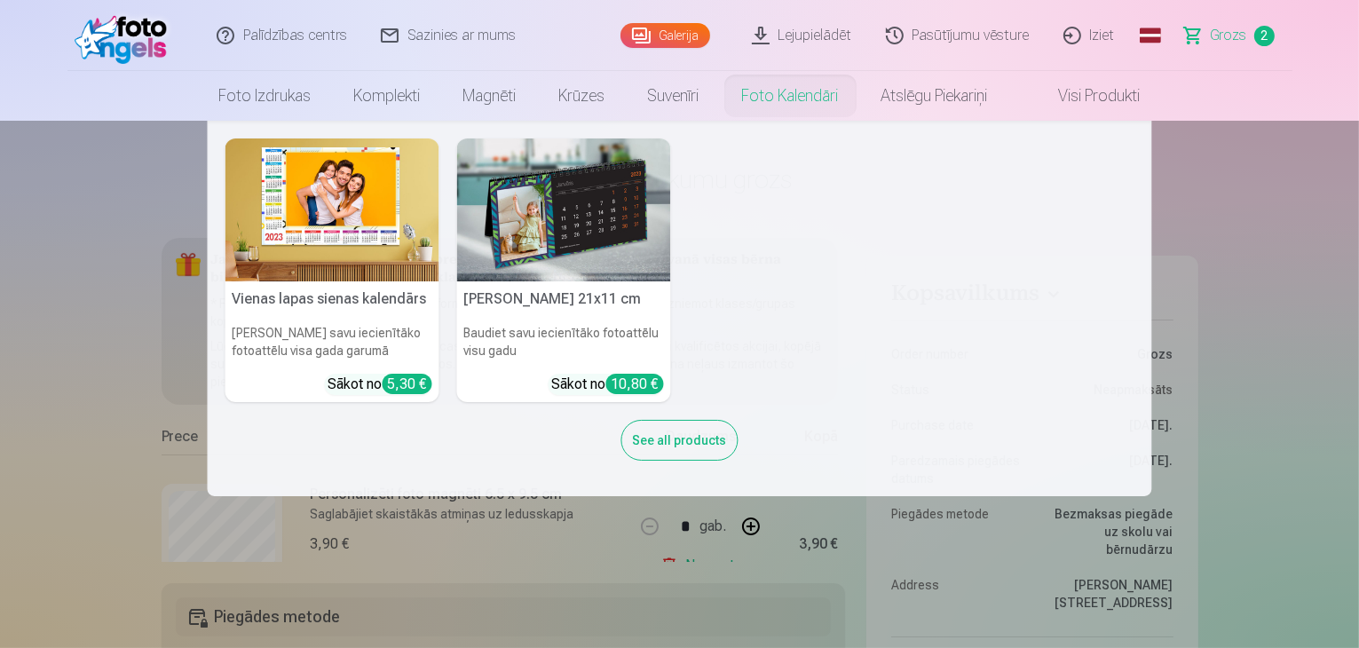
click at [85, 209] on nav "Vienas lapas sienas kalendārs Parādiet savu iecienītāko fotoattēlu visa gada ga…" at bounding box center [679, 308] width 1359 height 375
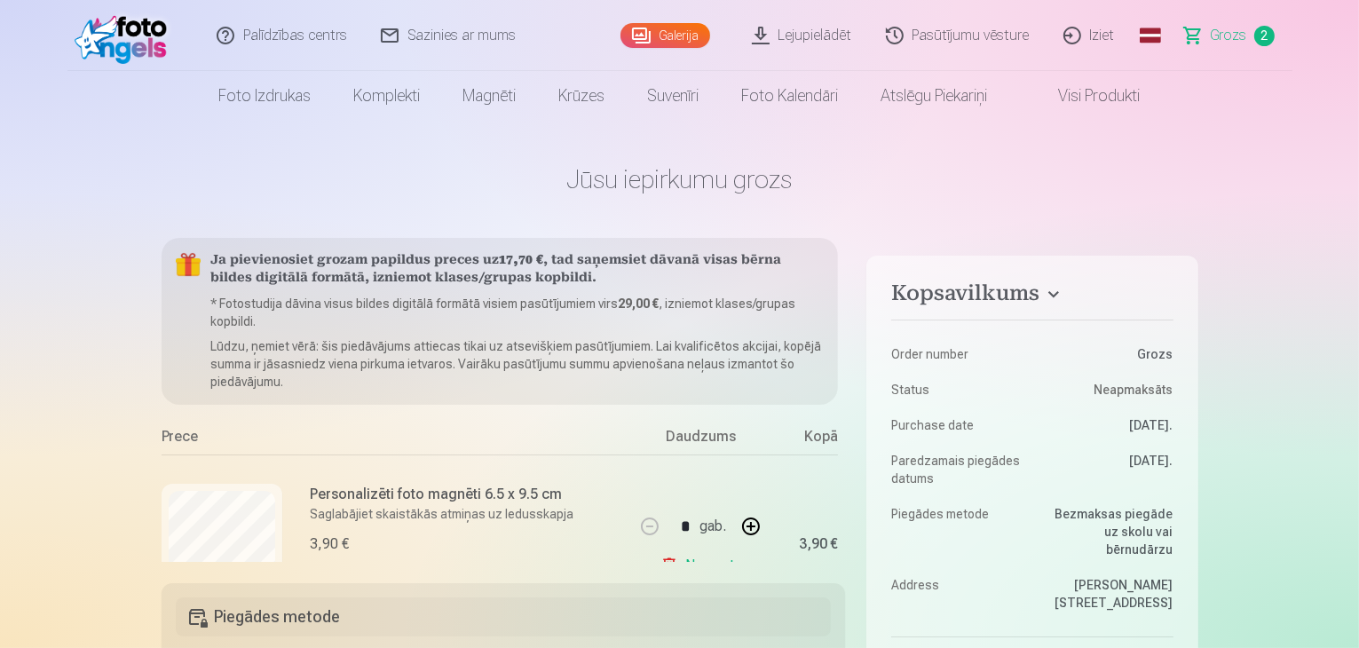
drag, startPoint x: 213, startPoint y: 259, endPoint x: 496, endPoint y: 258, distance: 283.1
click at [496, 258] on h5 "Ja pievienosiet grozam papildus preces uz 17,70 € , tad saņemsiet dāvanā visas …" at bounding box center [517, 269] width 613 height 35
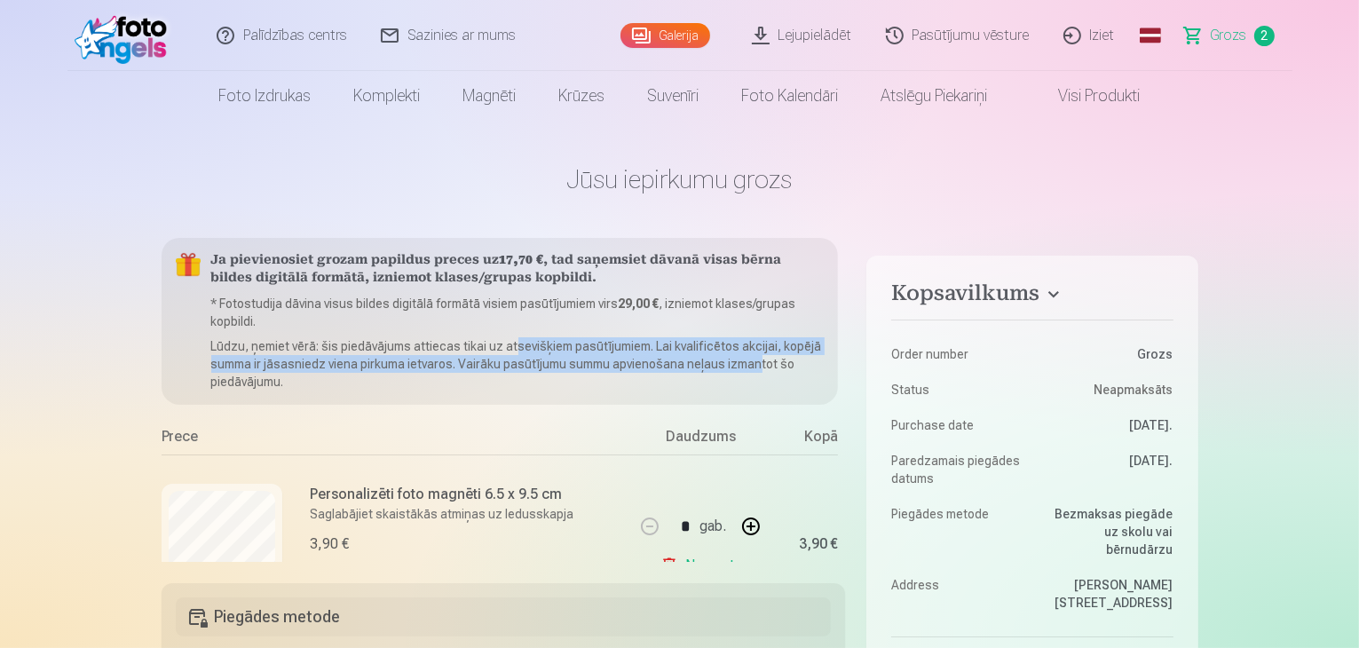
drag, startPoint x: 512, startPoint y: 349, endPoint x: 756, endPoint y: 360, distance: 244.3
click at [756, 360] on p "Lūdzu, ņemiet vērā: šis piedāvājums attiecas tikai uz atsevišķiem pasūtījumiem.…" at bounding box center [517, 363] width 613 height 53
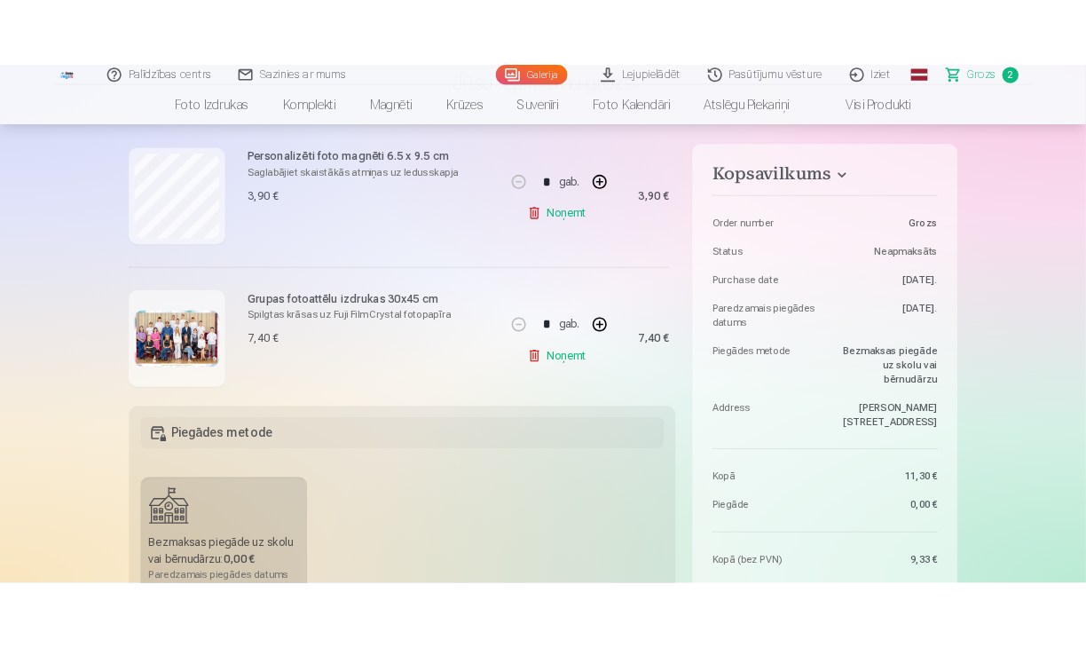
scroll to position [214, 0]
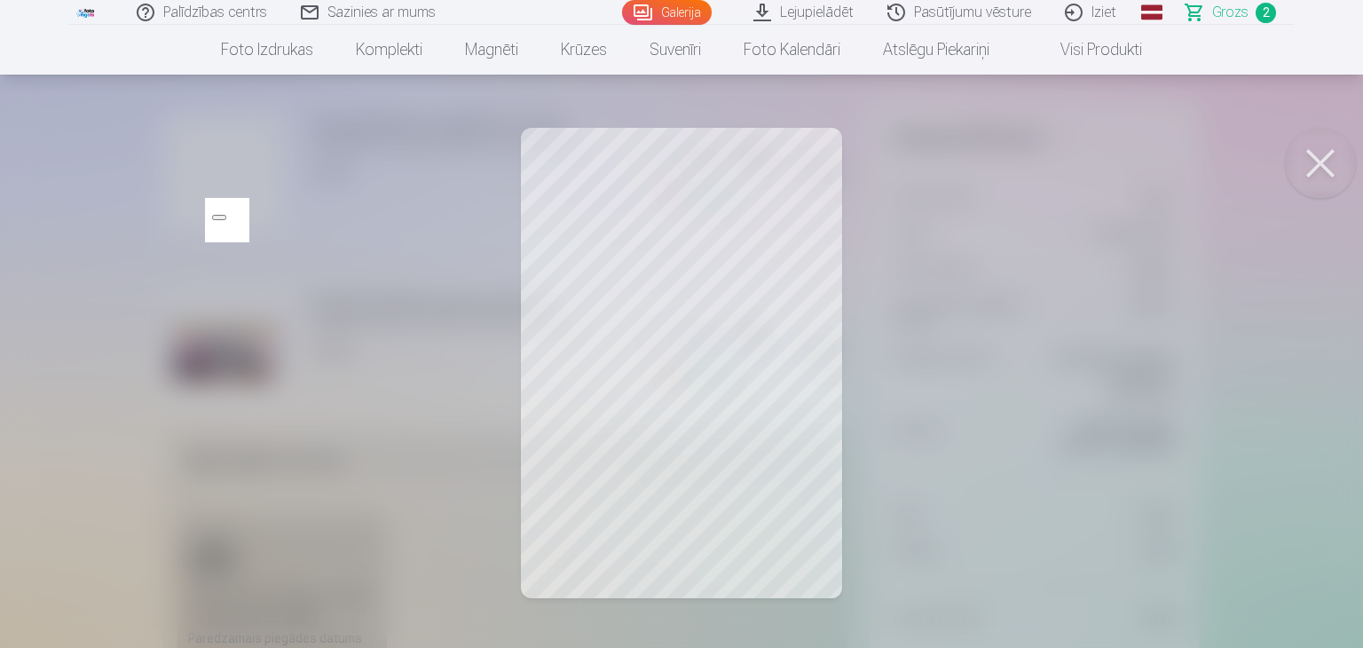
click at [613, 335] on div at bounding box center [681, 324] width 1363 height 648
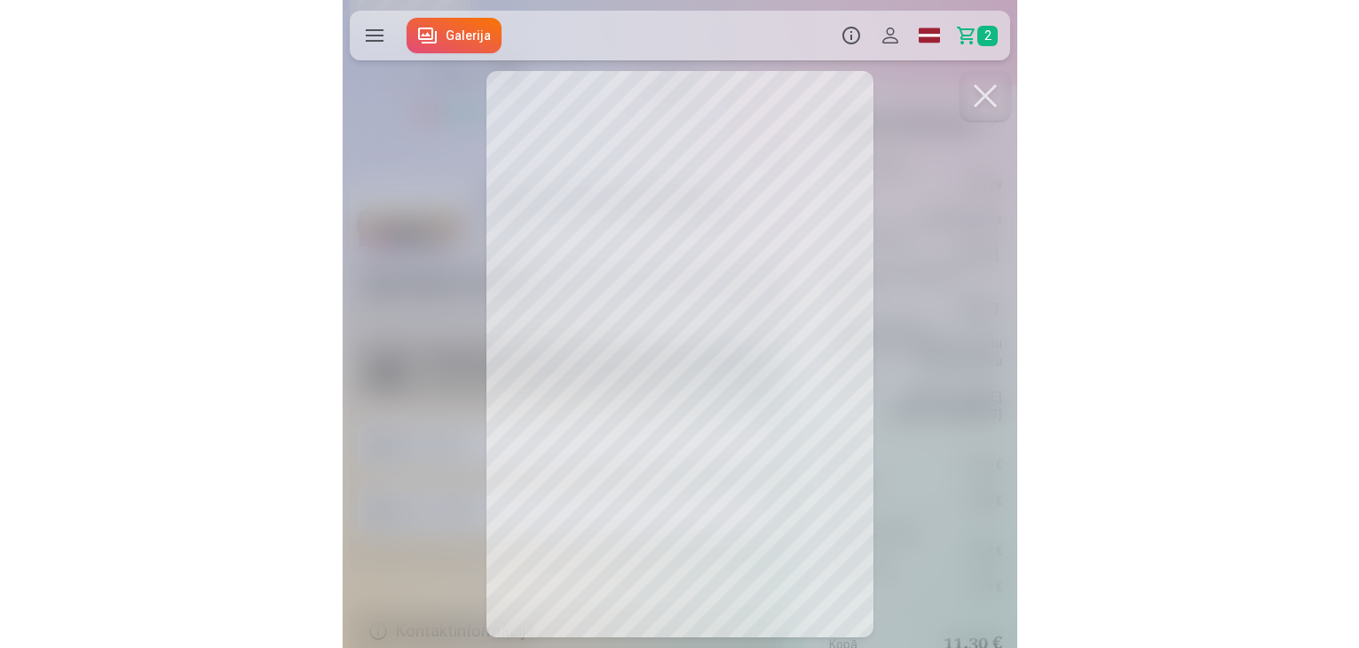
scroll to position [156, 0]
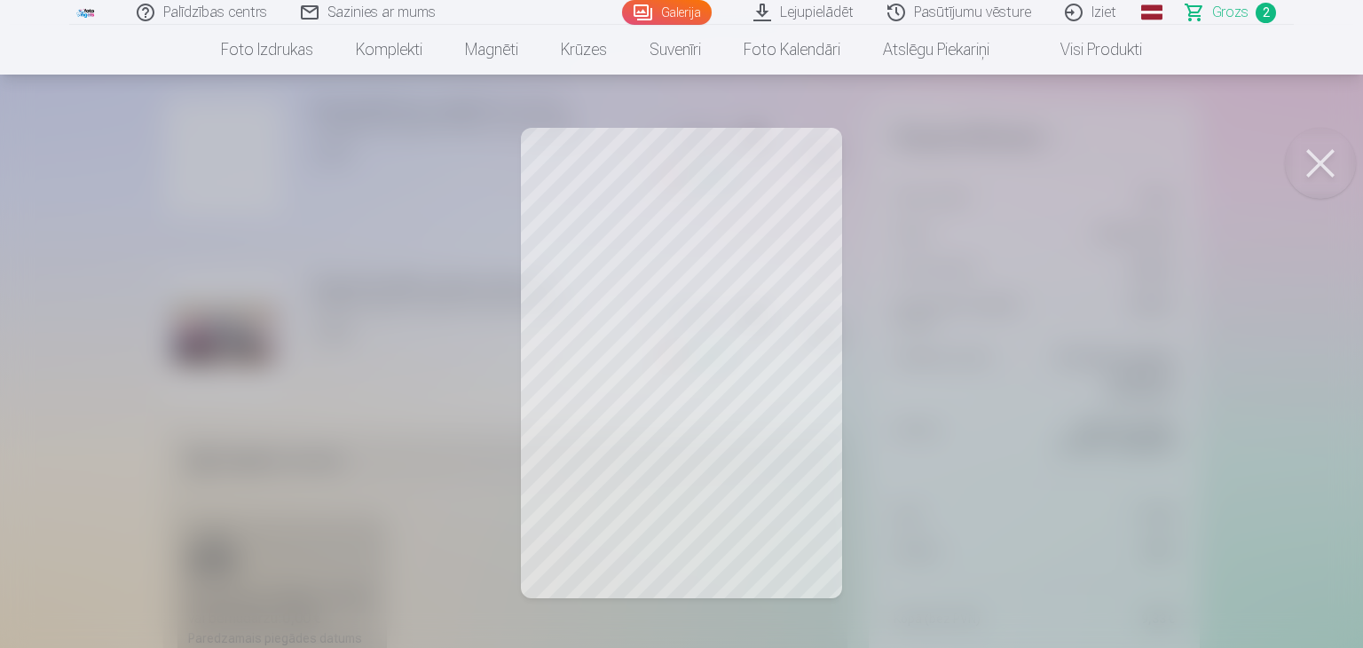
click at [1319, 151] on button at bounding box center [1320, 163] width 71 height 71
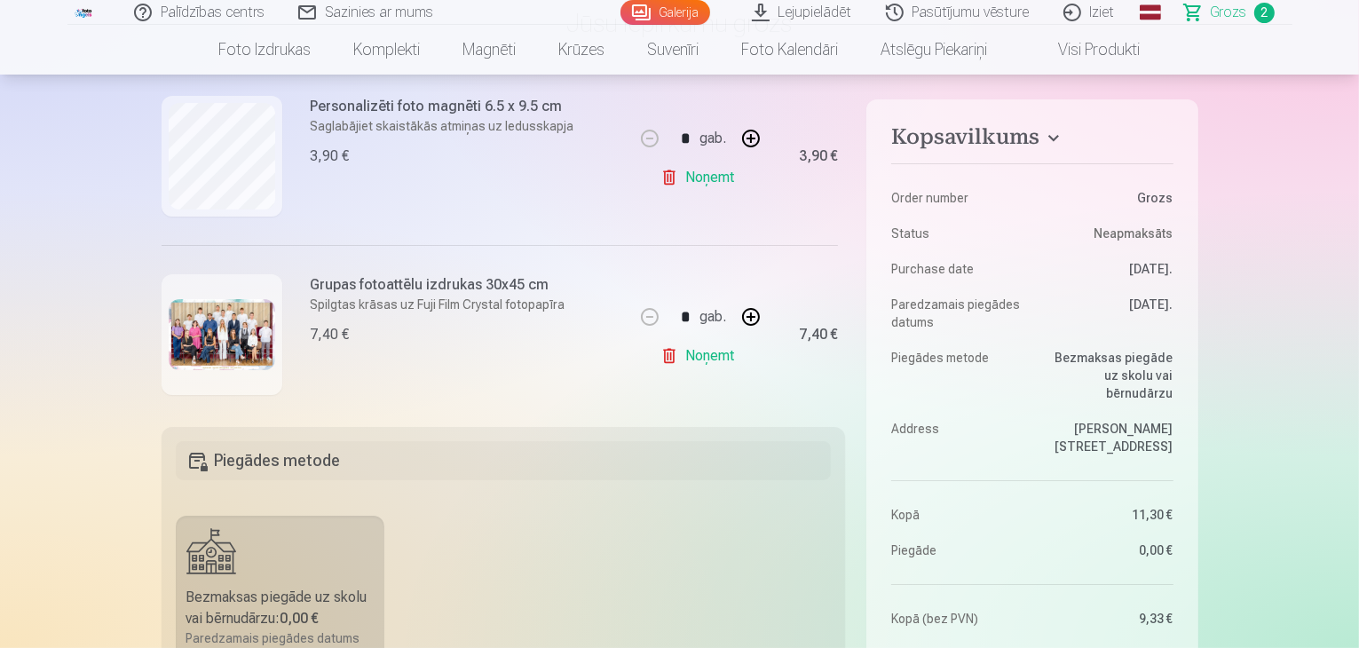
click at [657, 20] on link "Galerija" at bounding box center [665, 12] width 90 height 25
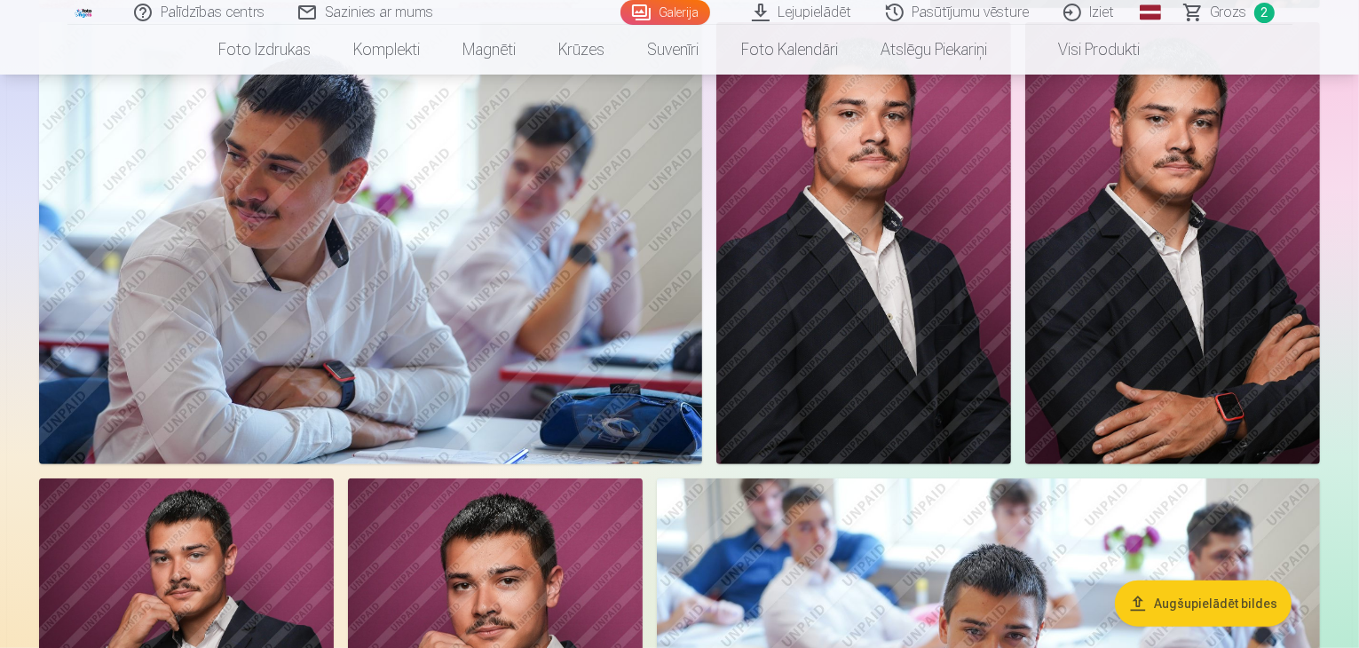
scroll to position [738, 0]
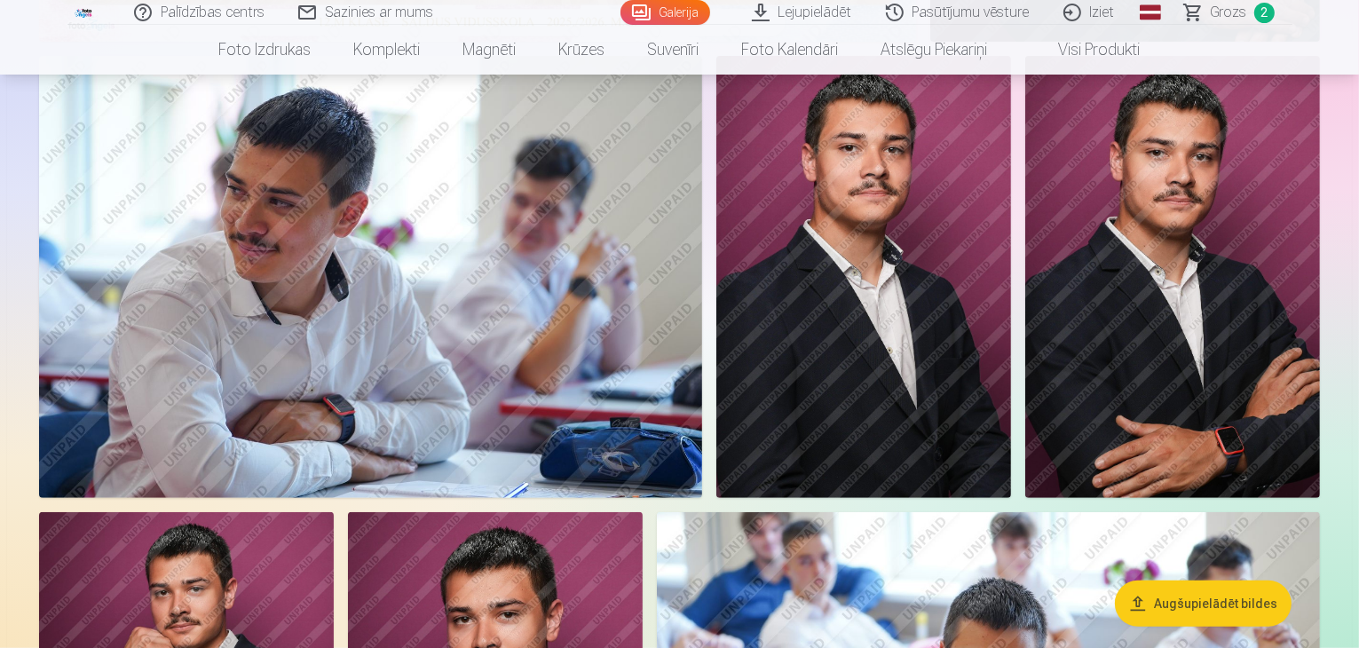
click at [1011, 216] on img at bounding box center [863, 277] width 295 height 442
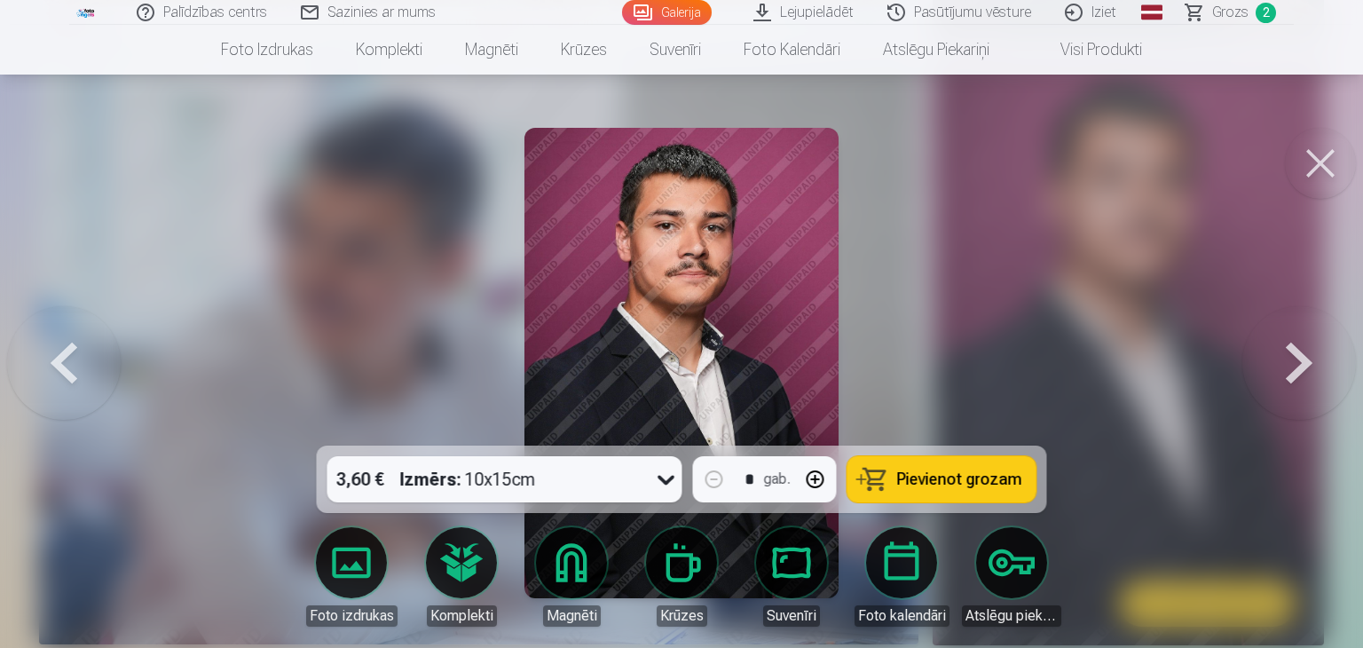
click at [781, 402] on img at bounding box center [680, 363] width 313 height 470
click at [674, 315] on img at bounding box center [680, 363] width 313 height 470
click at [799, 363] on img at bounding box center [680, 363] width 313 height 470
click at [1315, 176] on button at bounding box center [1320, 163] width 71 height 71
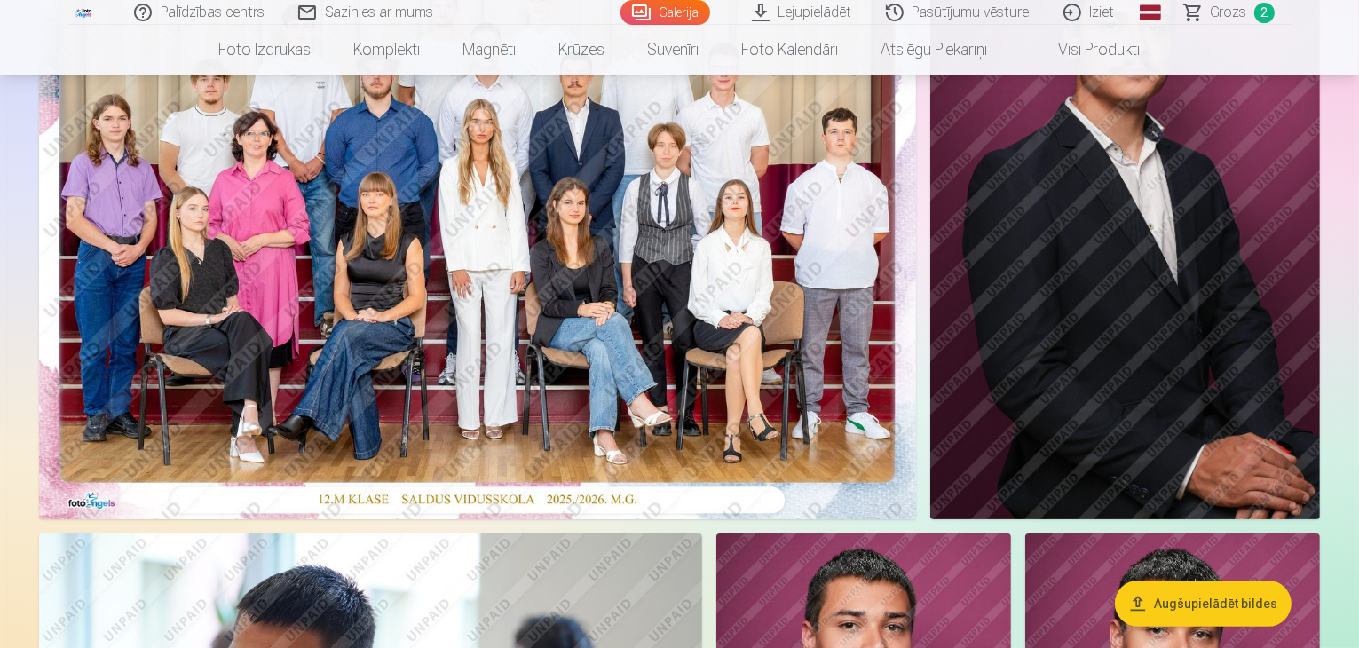
scroll to position [163, 0]
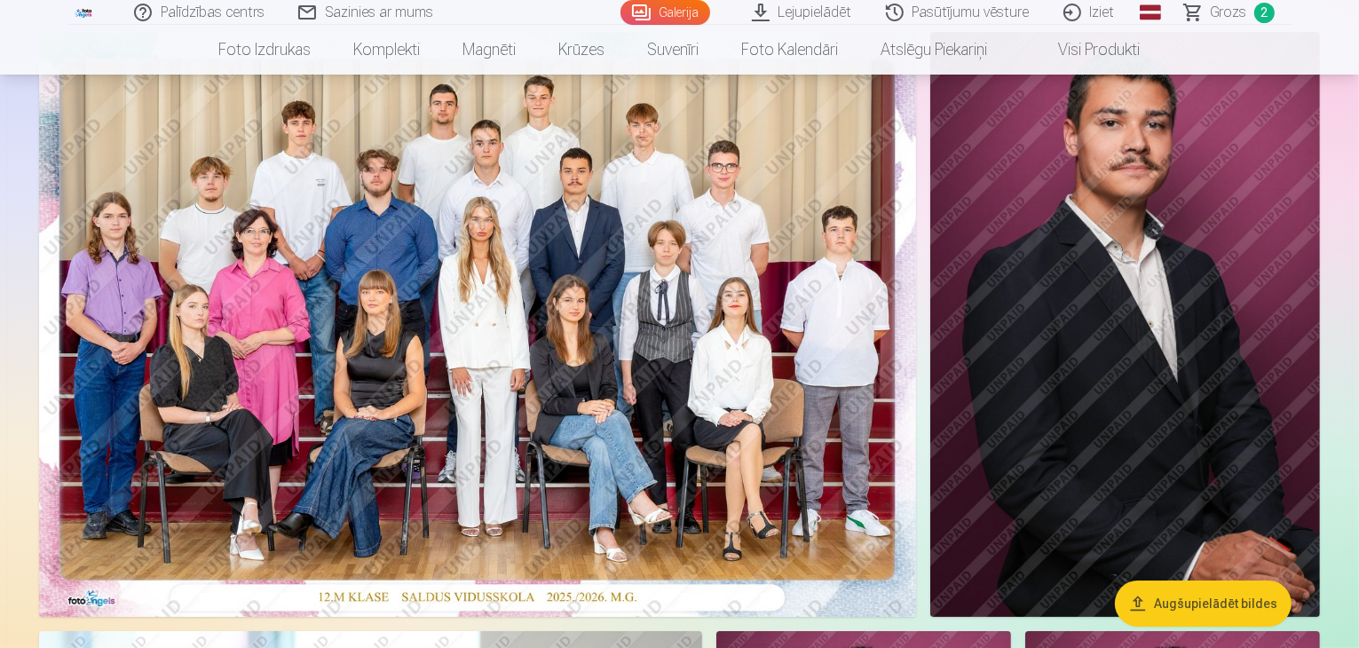
click at [1218, 11] on span "Grozs" at bounding box center [1228, 12] width 36 height 21
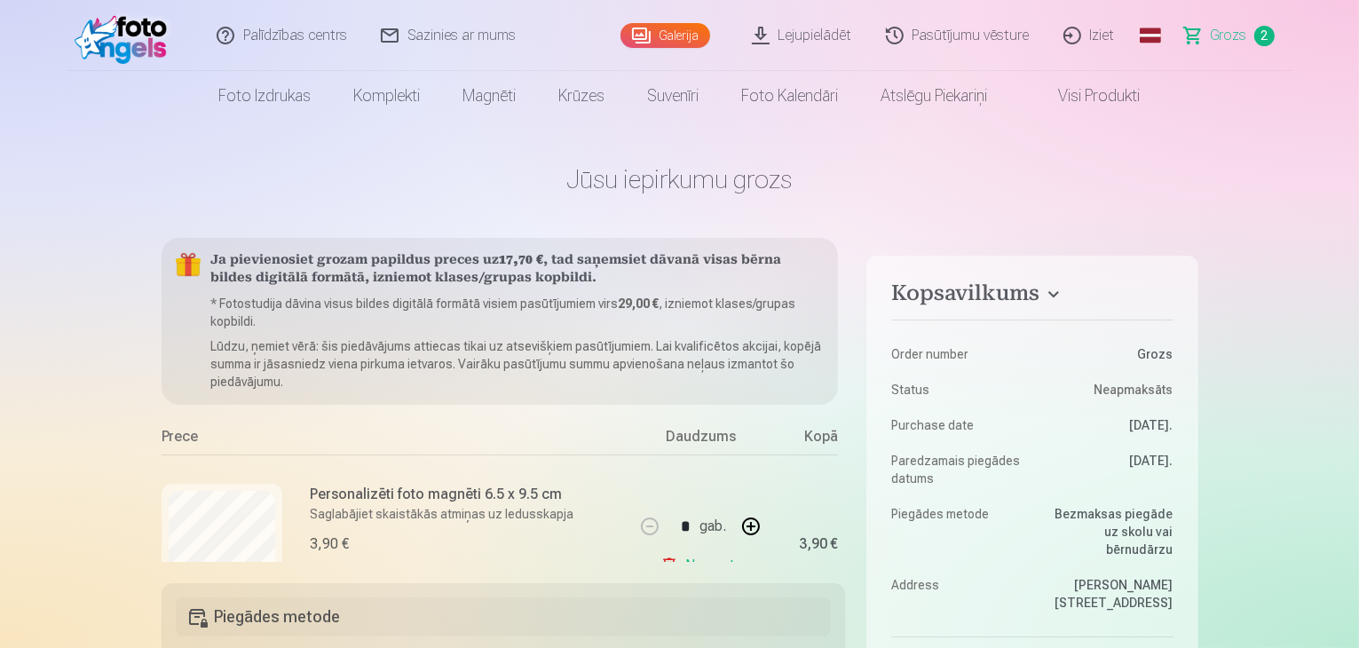
scroll to position [163, 0]
